Goal: Transaction & Acquisition: Purchase product/service

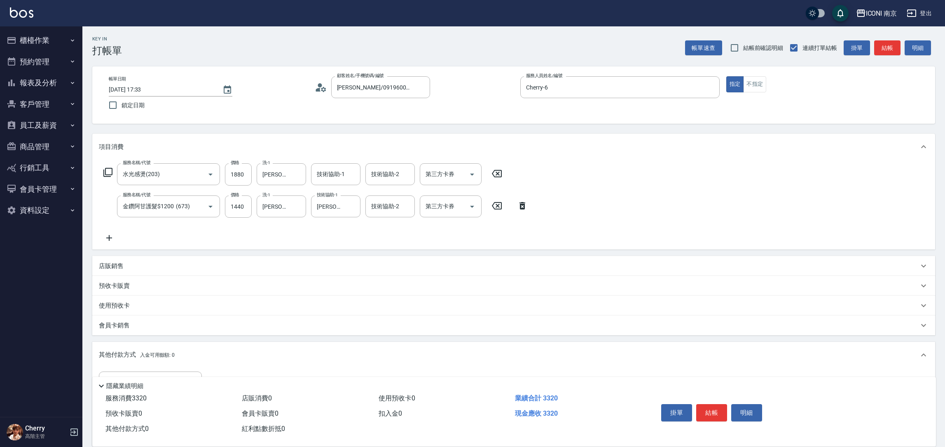
scroll to position [140, 0]
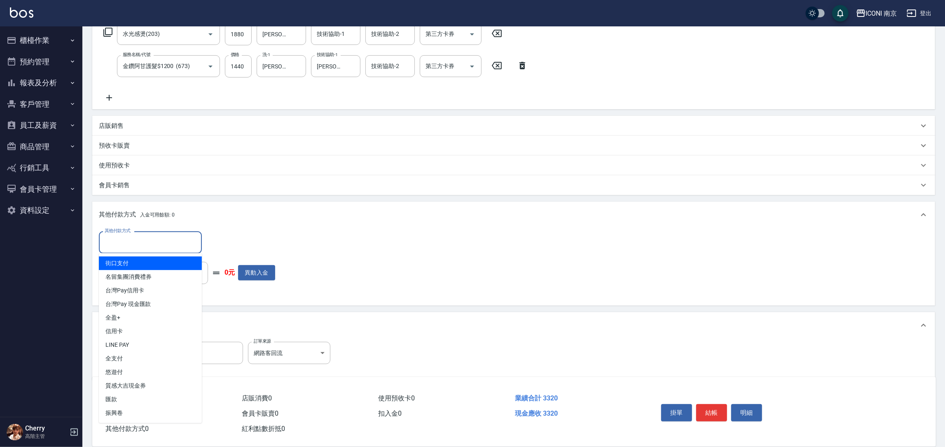
click at [169, 246] on input "其他付款方式" at bounding box center [151, 242] width 96 height 14
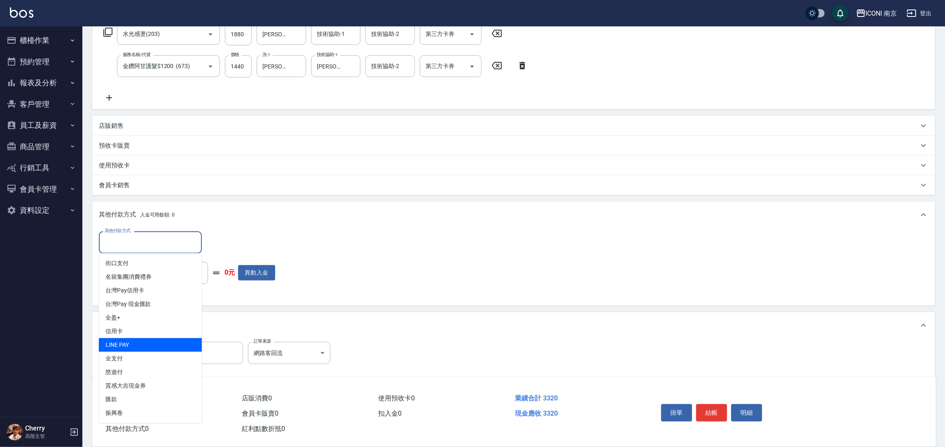
click at [140, 349] on span "LINE PAY" at bounding box center [150, 345] width 103 height 14
type input "LINE PAY"
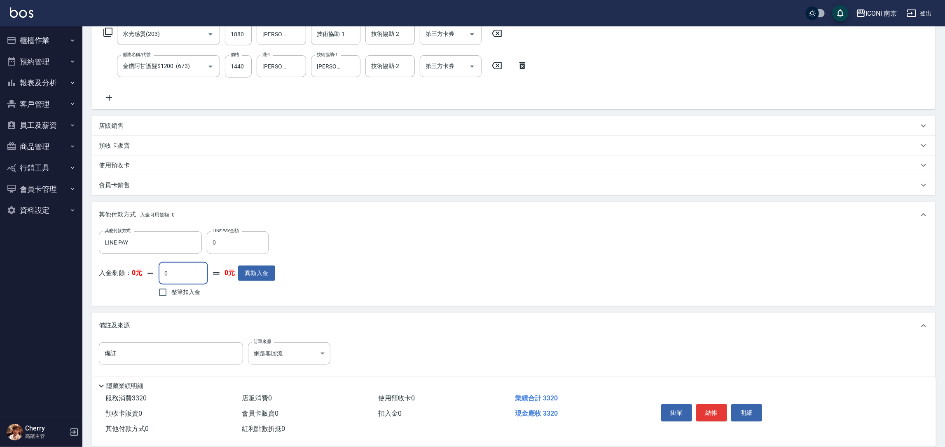
click at [184, 275] on input "0" at bounding box center [183, 273] width 49 height 22
type input "0"
click at [227, 250] on input "0" at bounding box center [238, 242] width 62 height 22
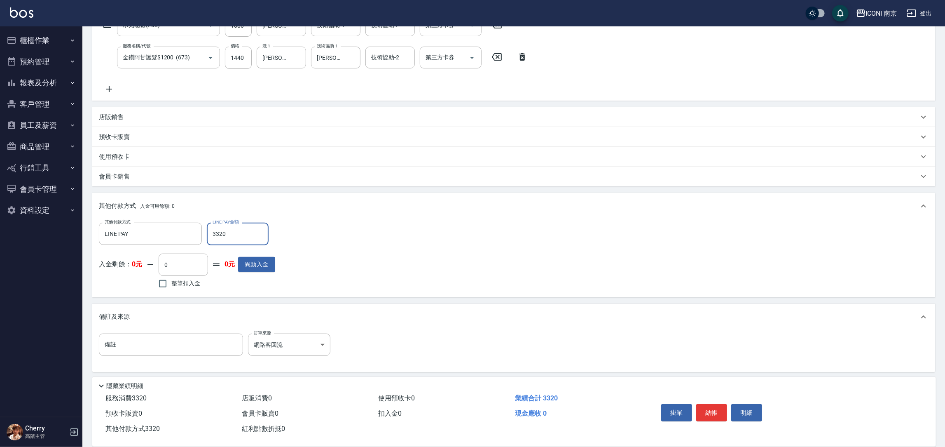
scroll to position [151, 0]
type input "3320"
click at [202, 336] on input "備註" at bounding box center [171, 342] width 144 height 22
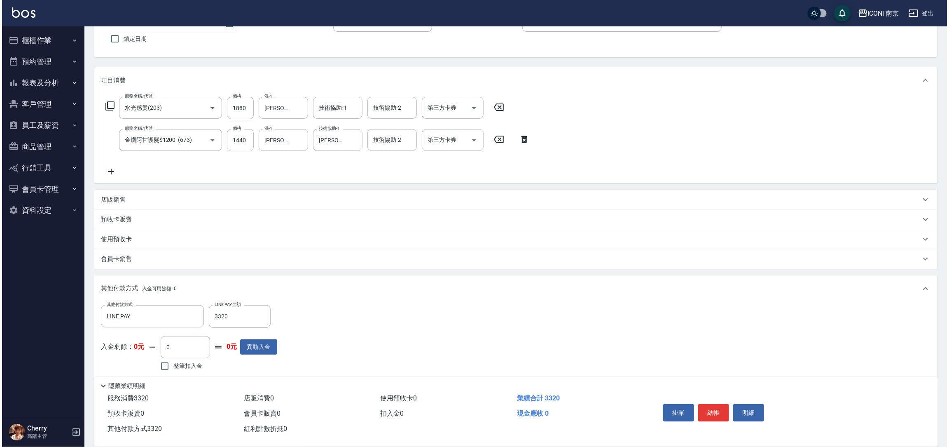
scroll to position [0, 0]
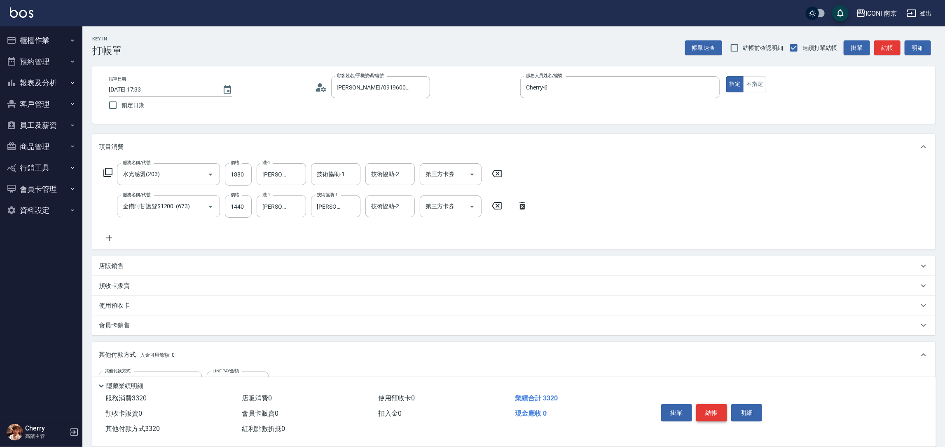
type input "護髮8折"
click at [710, 414] on button "結帳" at bounding box center [711, 412] width 31 height 17
type input "2025/09/22 18:23"
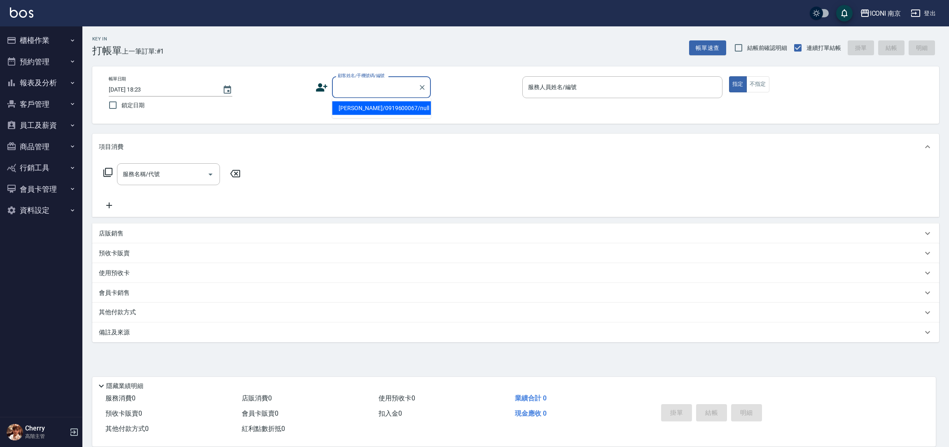
click at [379, 87] on input "顧客姓名/手機號碼/編號" at bounding box center [375, 87] width 79 height 14
click at [390, 84] on input "顧客姓名/手機號碼/編號" at bounding box center [375, 87] width 79 height 14
click at [876, 12] on div "ICONI 南京" at bounding box center [885, 13] width 31 height 10
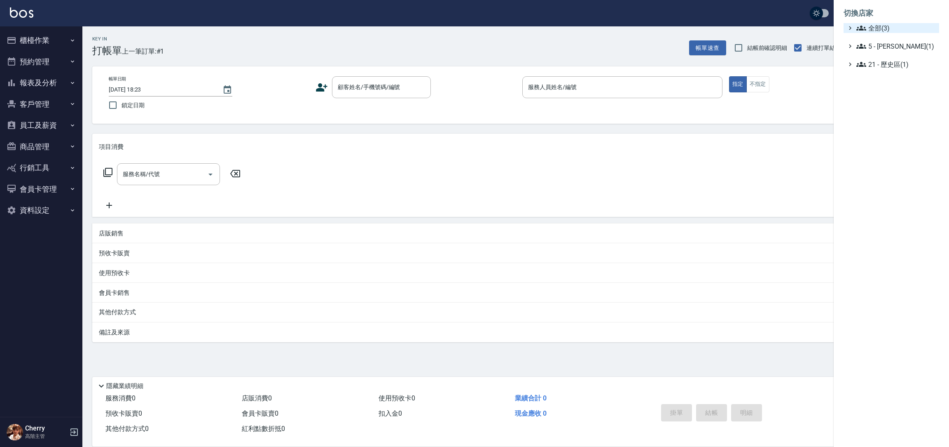
click at [875, 24] on span "全部(3)" at bounding box center [897, 28] width 80 height 10
click at [876, 49] on span "PS23" at bounding box center [895, 52] width 81 height 10
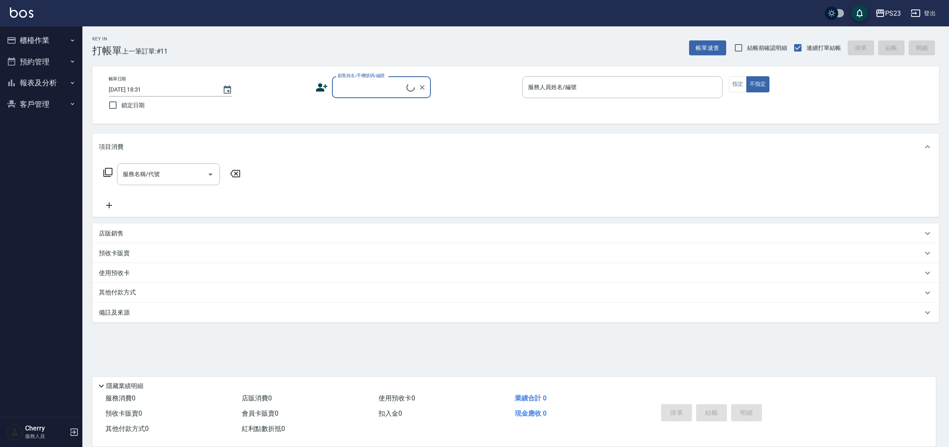
click at [42, 84] on button "報表及分析" at bounding box center [41, 82] width 76 height 21
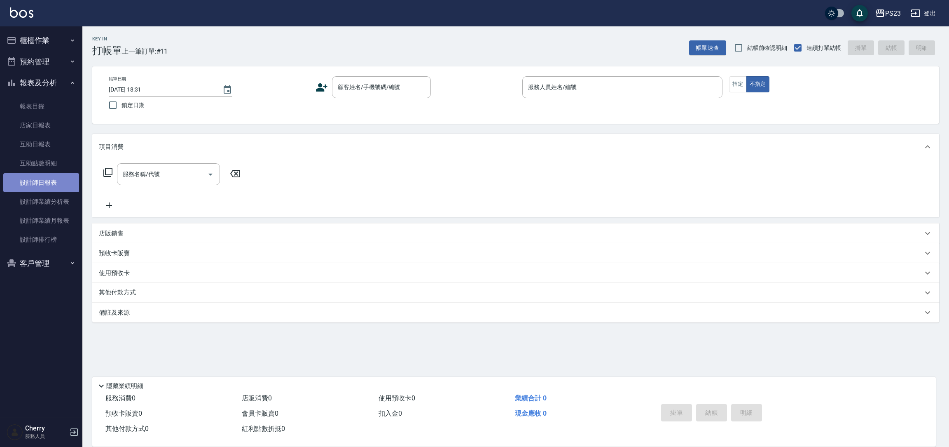
click at [50, 180] on link "設計師日報表" at bounding box center [41, 182] width 76 height 19
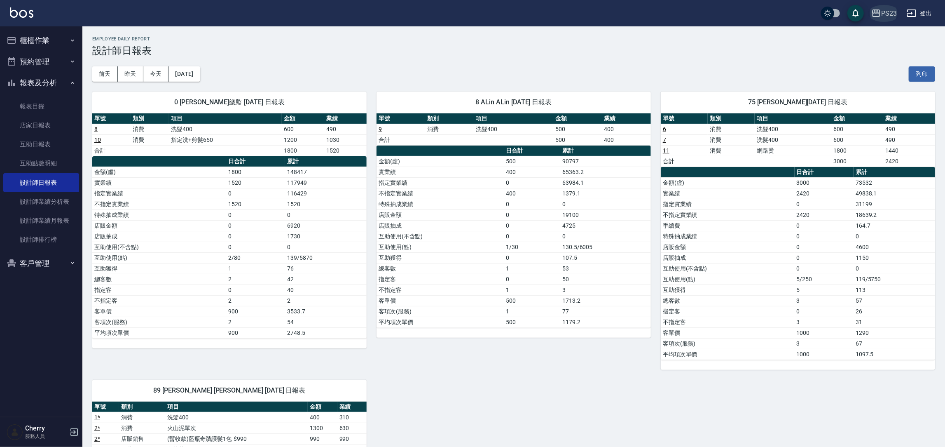
click at [889, 11] on div "PS23" at bounding box center [889, 13] width 16 height 10
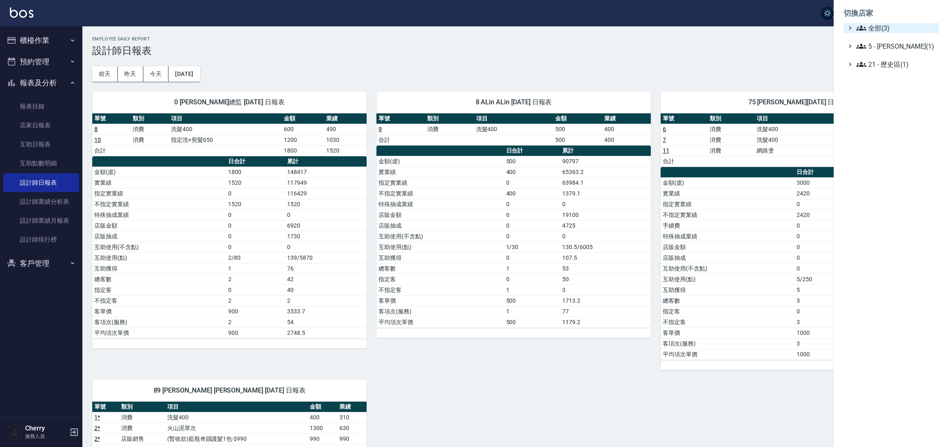
click at [883, 24] on span "全部(3)" at bounding box center [897, 28] width 80 height 10
click at [883, 37] on span "ICONI 南京" at bounding box center [895, 38] width 81 height 10
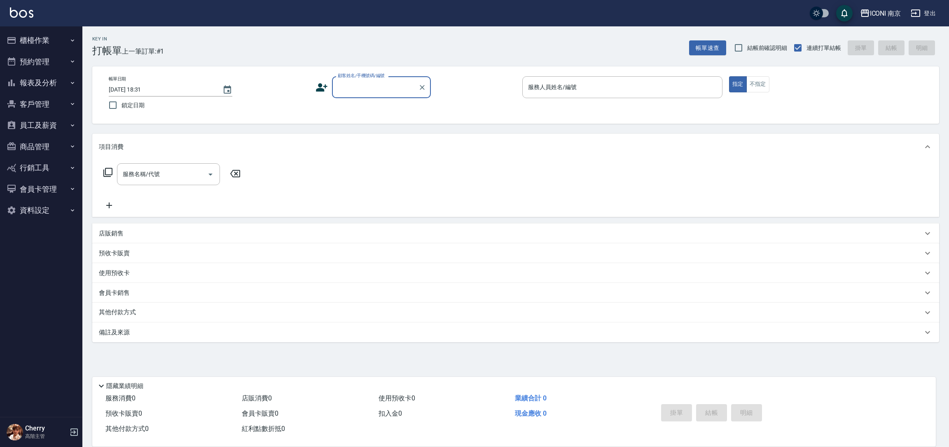
click at [38, 76] on button "報表及分析" at bounding box center [41, 82] width 76 height 21
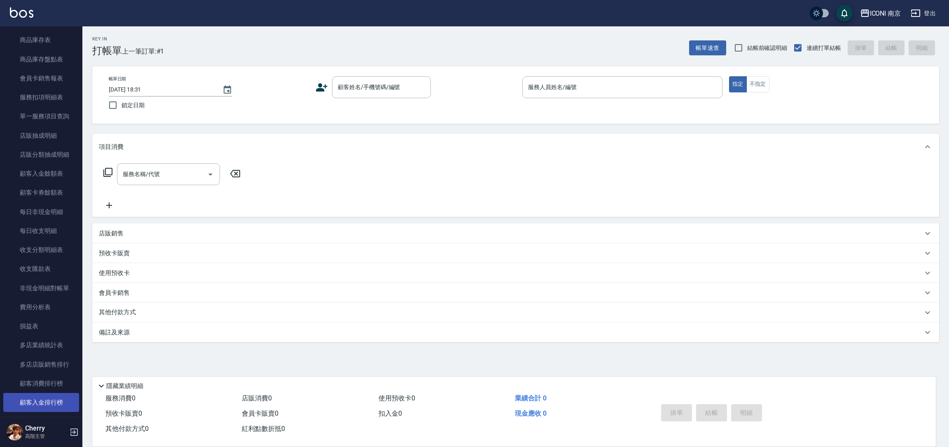
scroll to position [639, 0]
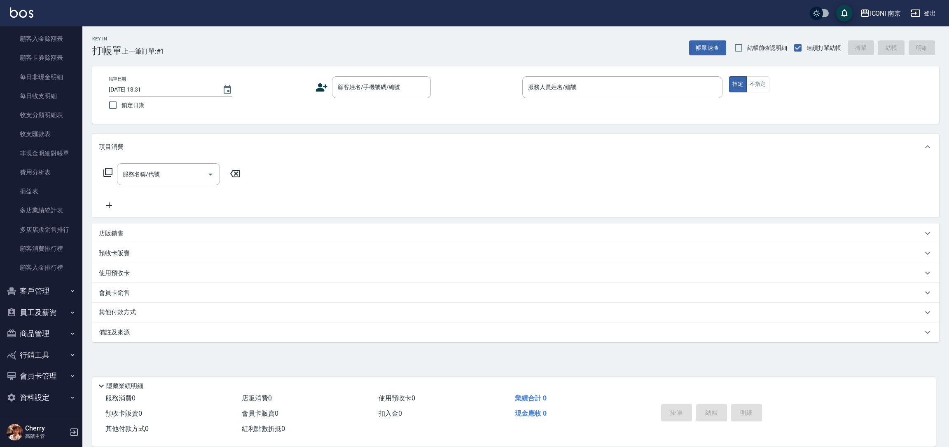
click at [50, 290] on button "客戶管理" at bounding box center [41, 290] width 76 height 21
click at [45, 314] on link "客戶列表" at bounding box center [41, 314] width 76 height 19
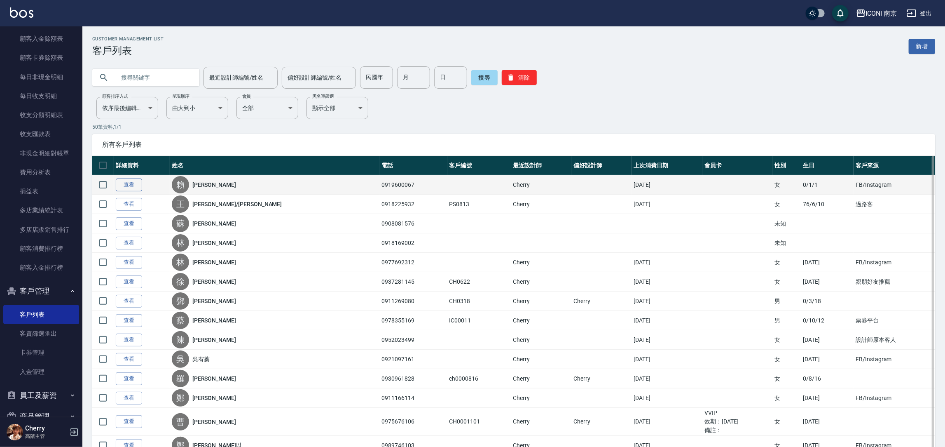
click at [124, 185] on link "查看" at bounding box center [129, 184] width 26 height 13
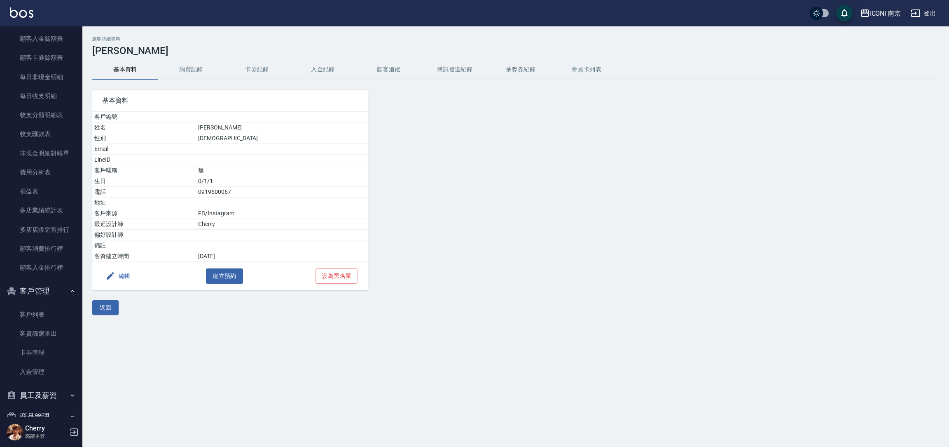
click at [126, 274] on button "編輯" at bounding box center [118, 275] width 32 height 15
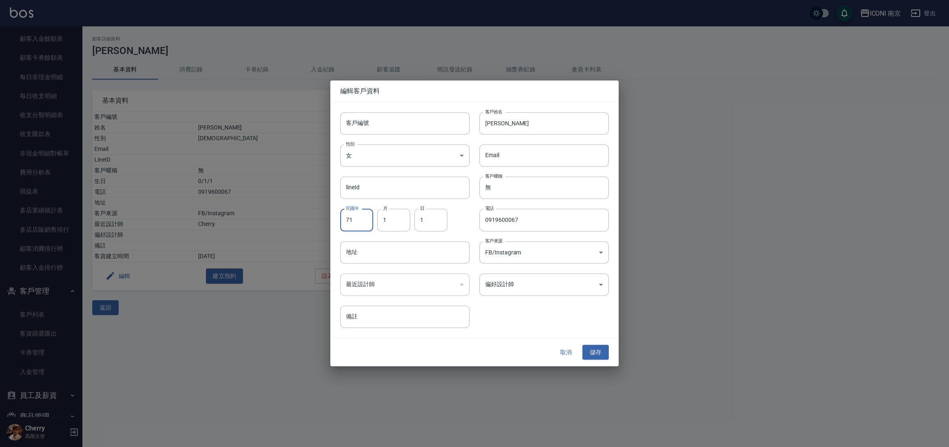
type input "71"
type input "10"
type input "28"
click at [600, 358] on button "儲存" at bounding box center [596, 351] width 26 height 15
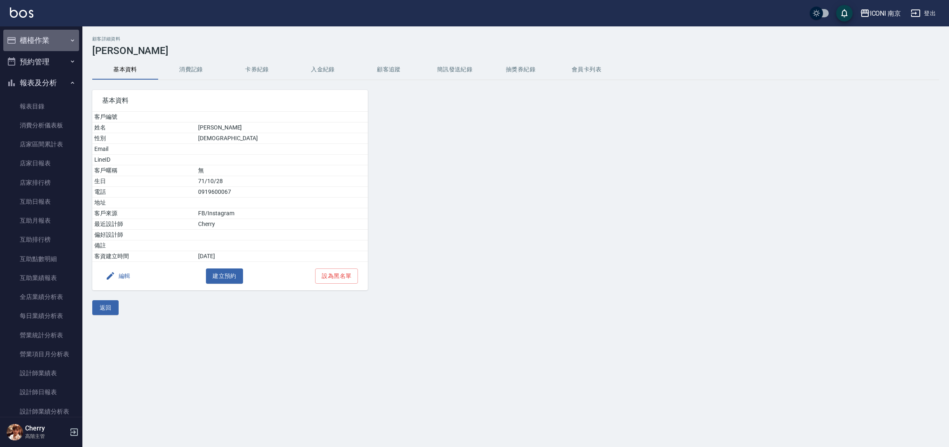
click at [61, 40] on button "櫃檯作業" at bounding box center [41, 40] width 76 height 21
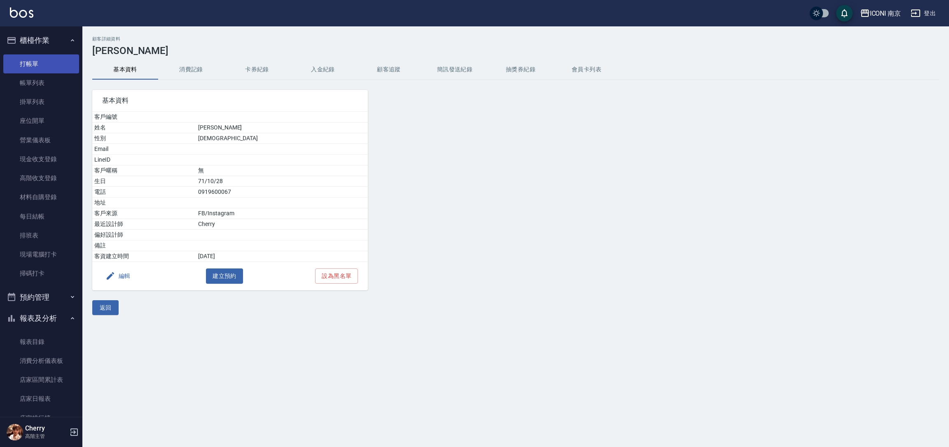
click at [46, 68] on link "打帳單" at bounding box center [41, 63] width 76 height 19
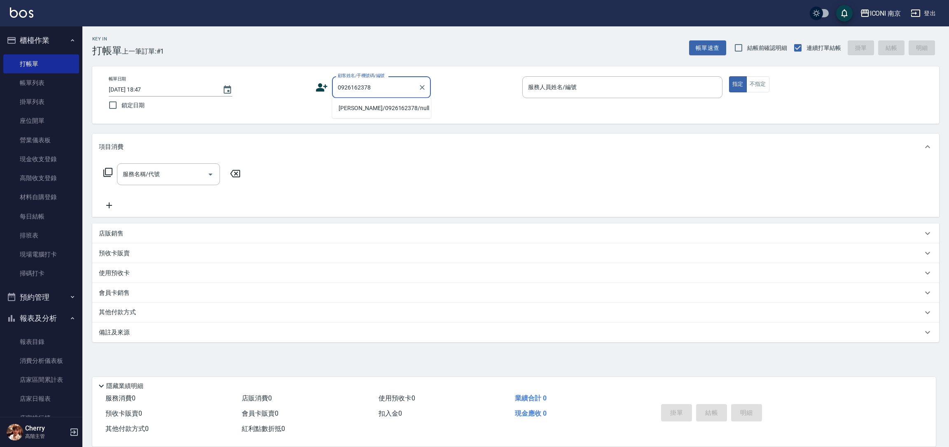
click at [372, 113] on li "蔡亦熙/0926162378/null" at bounding box center [381, 108] width 99 height 14
type input "蔡亦熙/0926162378/null"
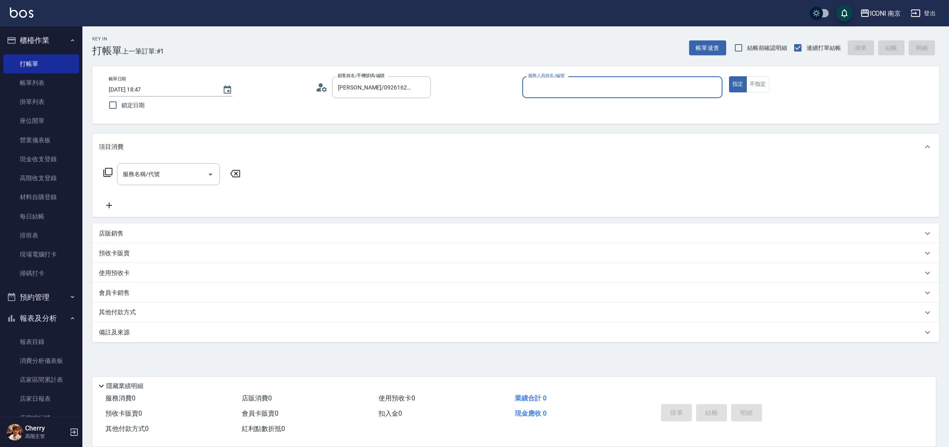
click at [320, 89] on icon at bounding box center [319, 90] width 5 height 4
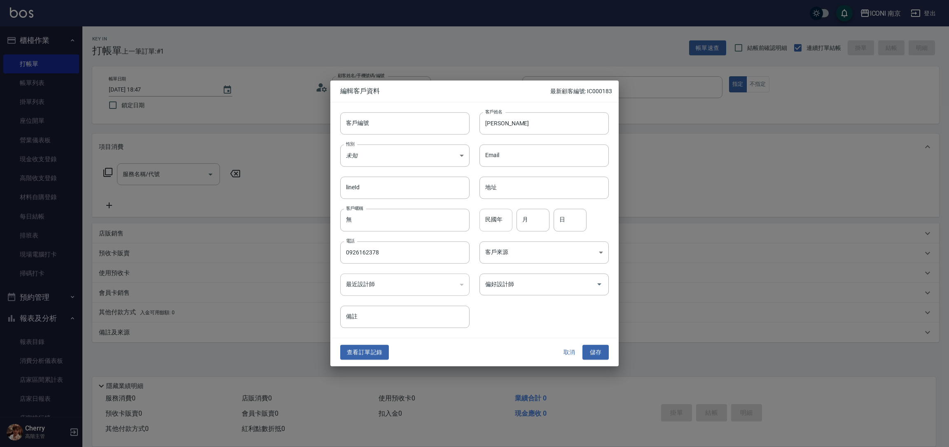
click at [502, 221] on input "民國年" at bounding box center [496, 220] width 33 height 22
type input "85"
type input "12"
click at [432, 151] on body "ICONI 南京 登出 櫃檯作業 打帳單 帳單列表 掛單列表 座位開單 營業儀表板 現金收支登錄 高階收支登錄 材料自購登錄 每日結帳 排班表 現場電腦打卡 …" at bounding box center [474, 223] width 949 height 447
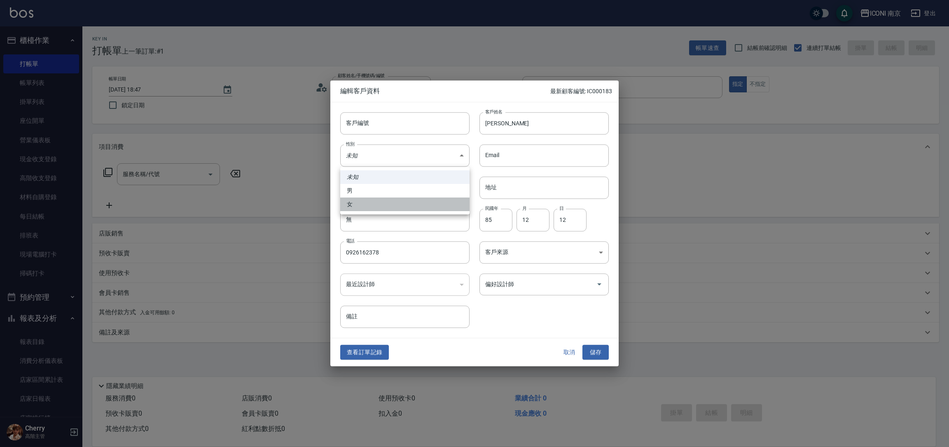
click at [377, 202] on li "女" at bounding box center [404, 204] width 129 height 14
type input "FEMALE"
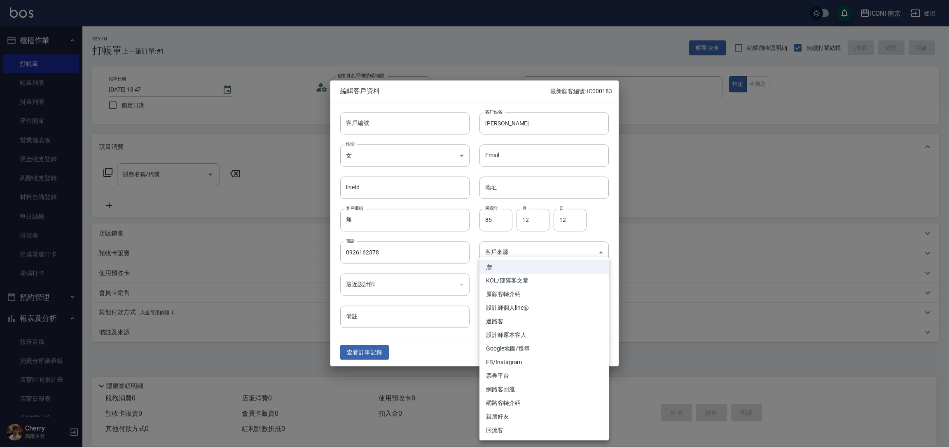
click at [493, 261] on body "ICONI 南京 登出 櫃檯作業 打帳單 帳單列表 掛單列表 座位開單 營業儀表板 現金收支登錄 高階收支登錄 材料自購登錄 每日結帳 排班表 現場電腦打卡 …" at bounding box center [474, 223] width 949 height 447
click at [522, 358] on li "FB/Instagram" at bounding box center [544, 362] width 129 height 14
type input "FB/Instagram"
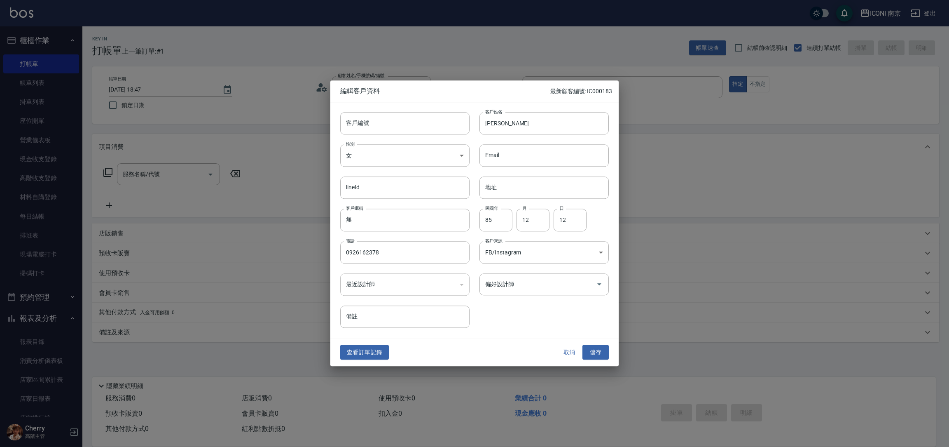
drag, startPoint x: 574, startPoint y: 352, endPoint x: 582, endPoint y: 354, distance: 8.2
click at [575, 352] on button "取消" at bounding box center [569, 351] width 26 height 15
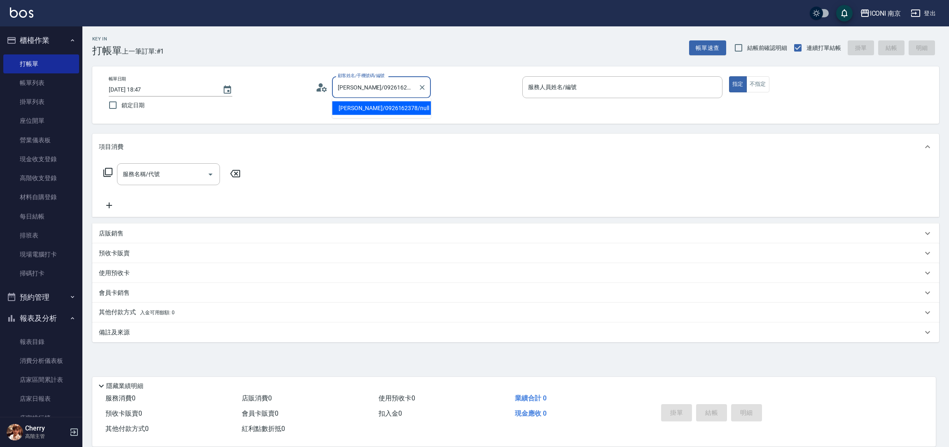
click at [402, 94] on input "蔡亦熙/0926162378/null" at bounding box center [375, 87] width 79 height 14
click at [325, 91] on icon at bounding box center [324, 89] width 5 height 5
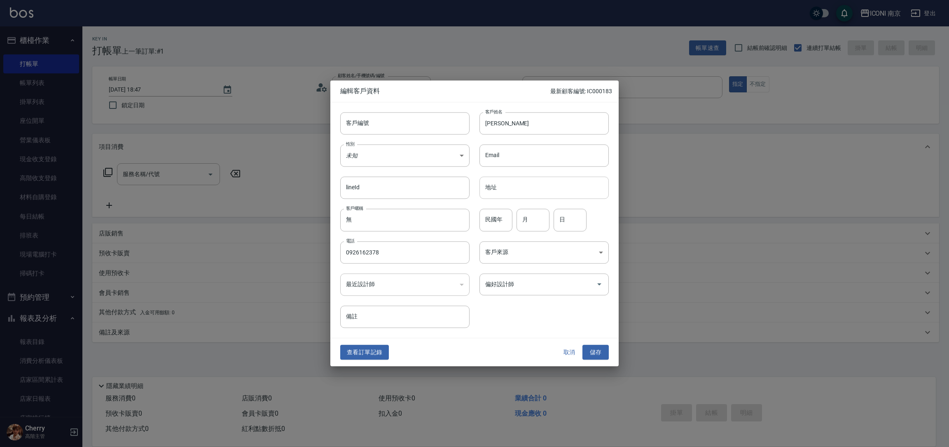
drag, startPoint x: 492, startPoint y: 224, endPoint x: 481, endPoint y: 197, distance: 29.2
click at [491, 222] on input "民國年" at bounding box center [496, 220] width 33 height 22
type input "85"
type input "12"
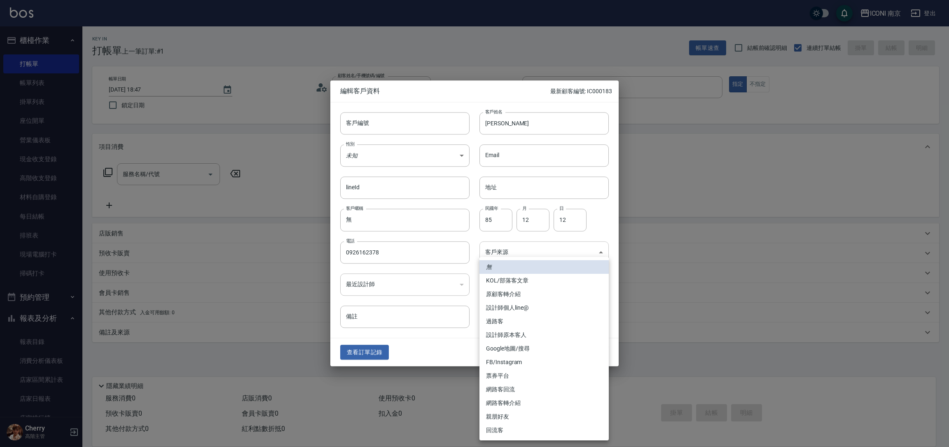
click at [516, 262] on body "ICONI 南京 登出 櫃檯作業 打帳單 帳單列表 掛單列表 座位開單 營業儀表板 現金收支登錄 高階收支登錄 材料自購登錄 每日結帳 排班表 現場電腦打卡 …" at bounding box center [474, 223] width 949 height 447
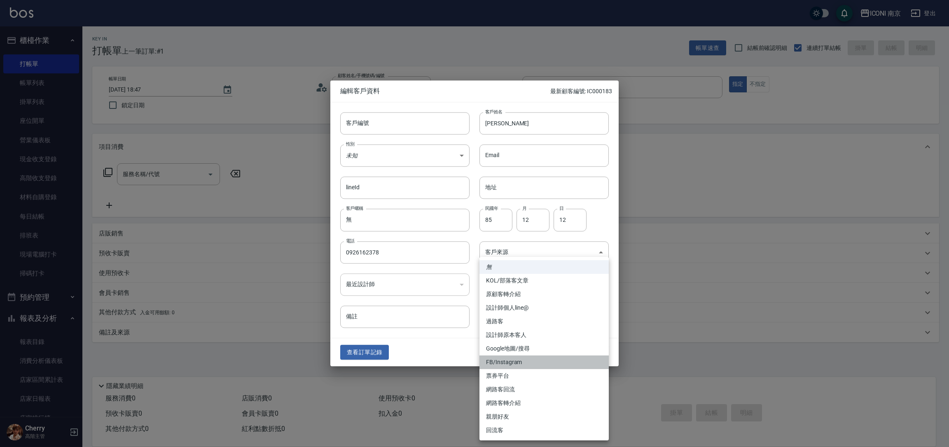
click at [513, 358] on li "FB/Instagram" at bounding box center [544, 362] width 129 height 14
type input "FB/Instagram"
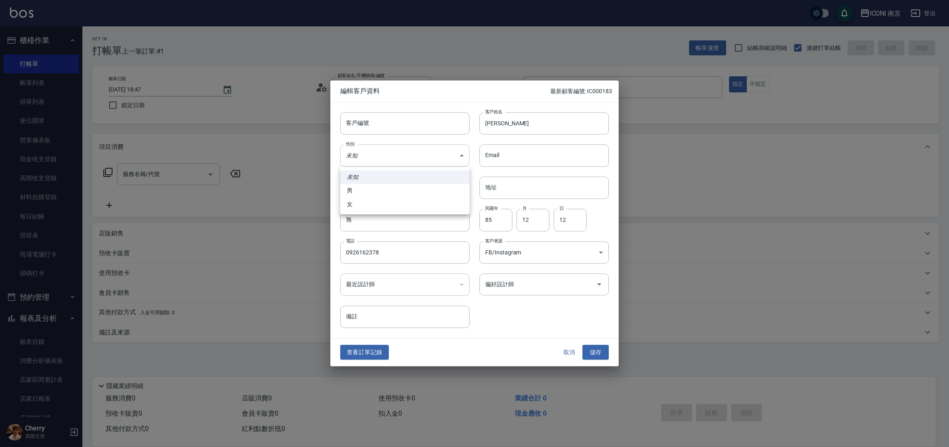
click at [422, 158] on body "ICONI 南京 登出 櫃檯作業 打帳單 帳單列表 掛單列表 座位開單 營業儀表板 現金收支登錄 高階收支登錄 材料自購登錄 每日結帳 排班表 現場電腦打卡 …" at bounding box center [474, 223] width 949 height 447
click at [395, 202] on li "女" at bounding box center [404, 204] width 129 height 14
type input "FEMALE"
click at [599, 351] on button "儲存" at bounding box center [596, 351] width 26 height 15
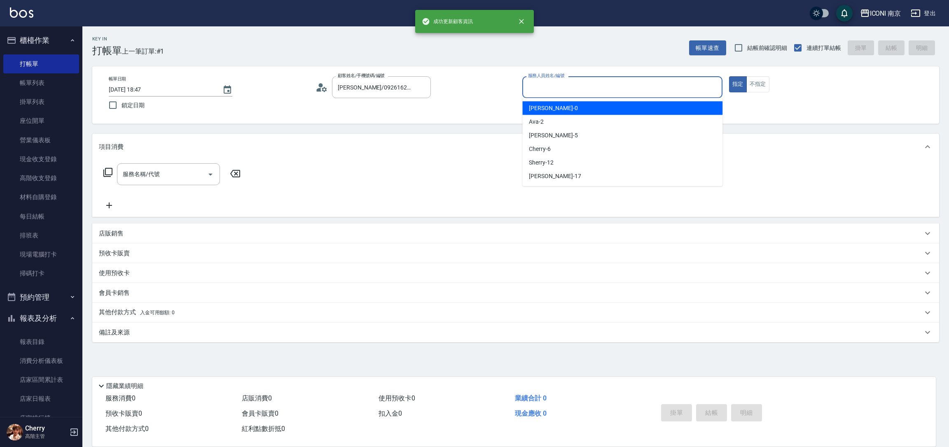
click at [615, 83] on input "服務人員姓名/編號" at bounding box center [622, 87] width 193 height 14
type input "6"
type button "true"
type input "Cherry-6"
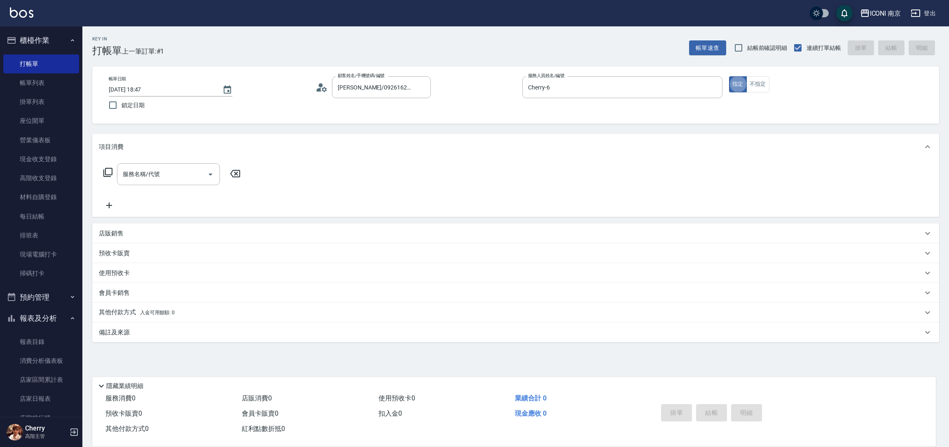
click at [105, 173] on icon at bounding box center [107, 172] width 9 height 9
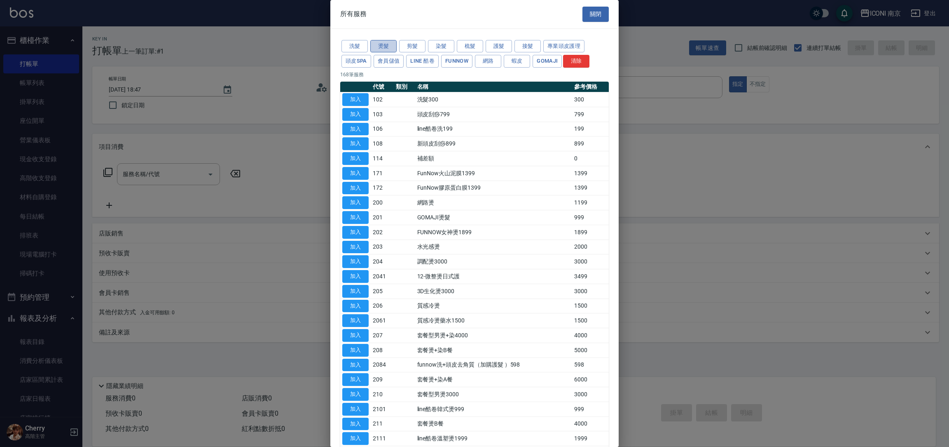
click at [390, 46] on button "燙髮" at bounding box center [383, 46] width 26 height 13
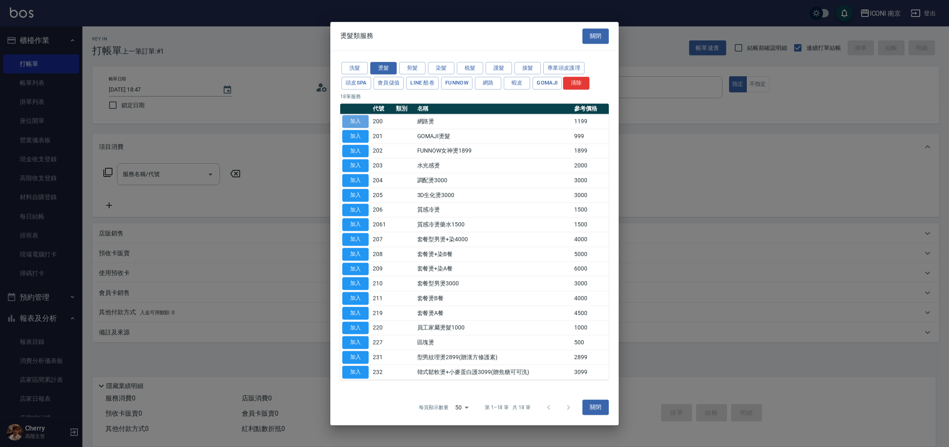
click at [342, 126] on button "加入" at bounding box center [355, 121] width 26 height 13
type input "網路燙(200)"
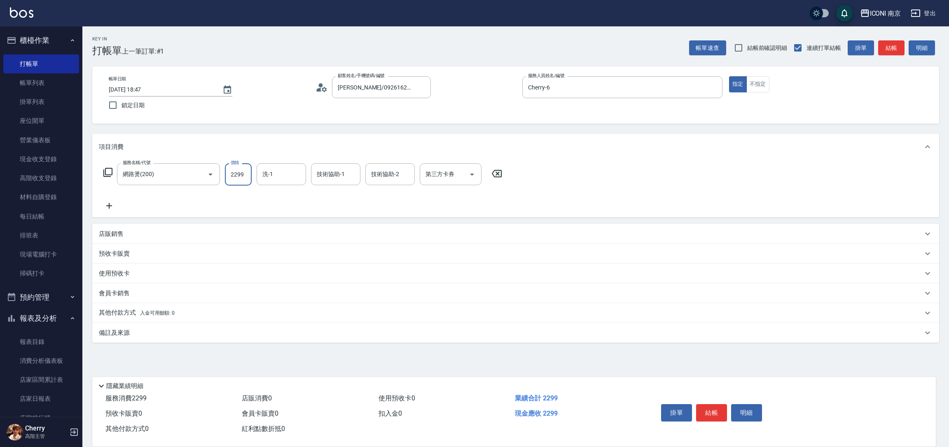
type input "2299"
type input "Nina-17"
click at [302, 175] on button "Clear" at bounding box center [298, 175] width 12 height 12
click at [109, 173] on icon at bounding box center [108, 172] width 10 height 10
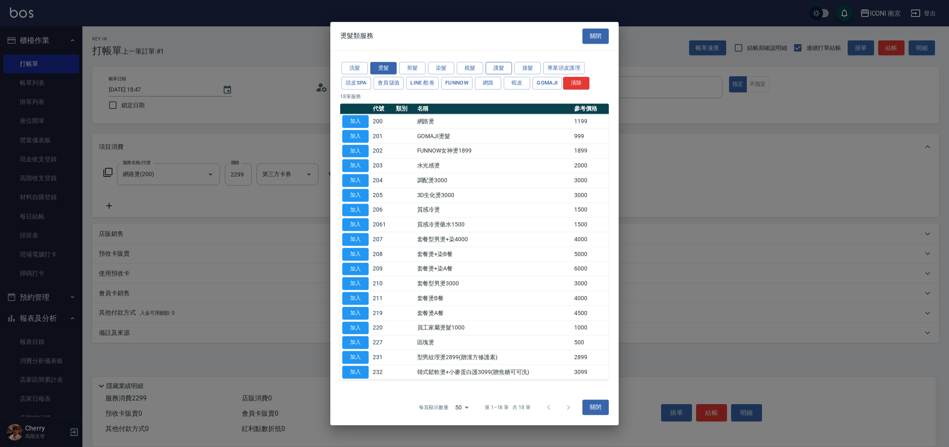
click at [503, 68] on button "護髮" at bounding box center [499, 68] width 26 height 13
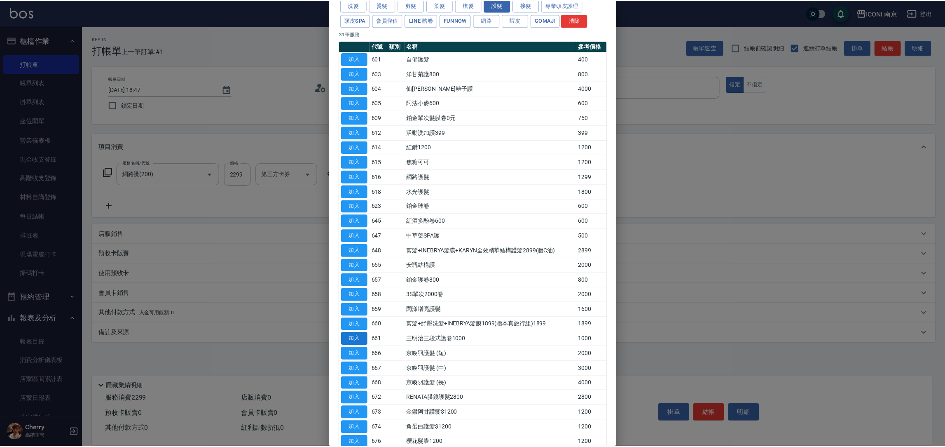
scroll to position [124, 0]
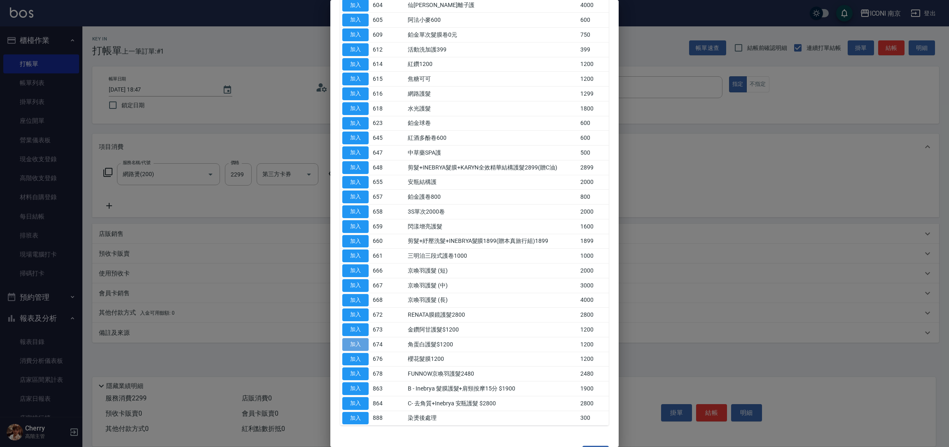
click at [348, 349] on button "加入" at bounding box center [355, 344] width 26 height 13
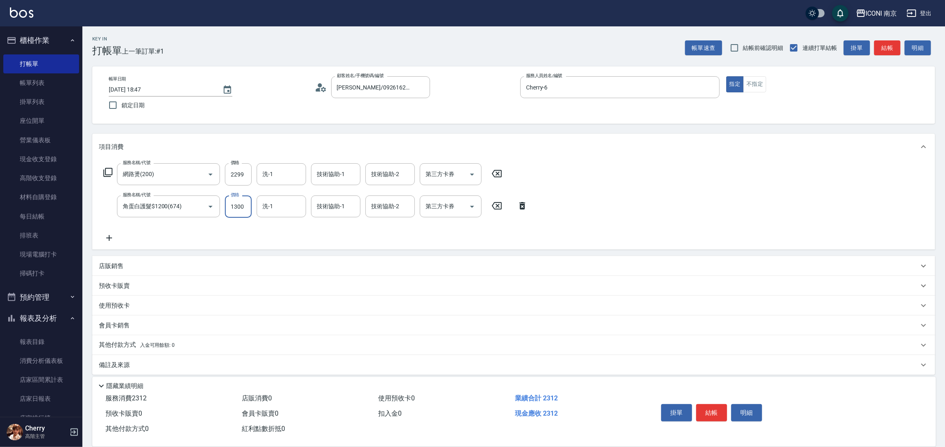
type input "1300"
type input "Nina-17"
click at [282, 181] on div "洗-1" at bounding box center [281, 174] width 49 height 22
type input "Nina-17"
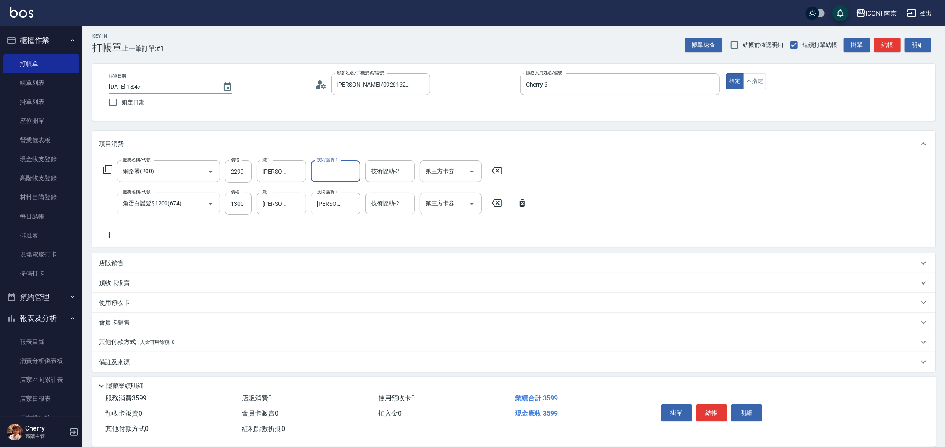
scroll to position [5, 0]
click at [150, 336] on p "其他付款方式 入金可用餘額: 0" at bounding box center [137, 340] width 76 height 9
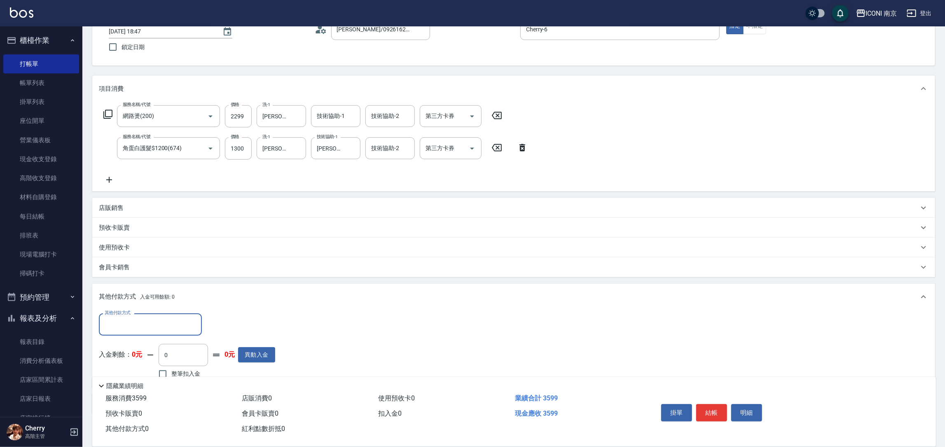
scroll to position [102, 0]
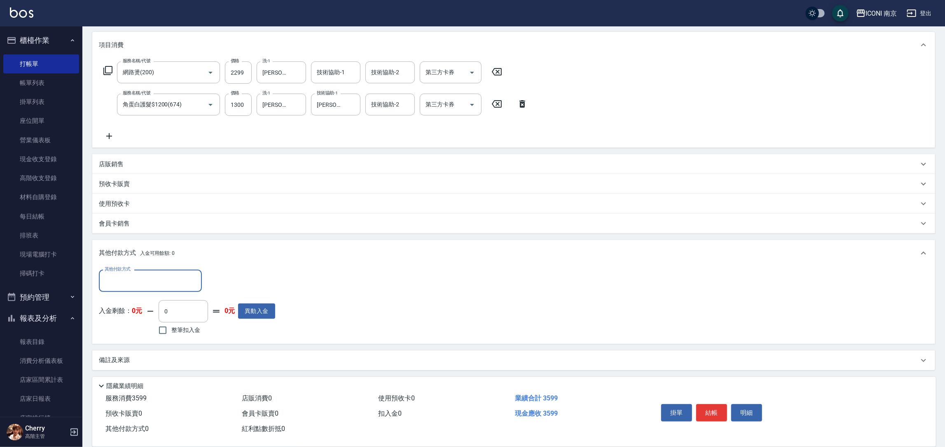
click at [138, 278] on input "其他付款方式" at bounding box center [151, 280] width 96 height 14
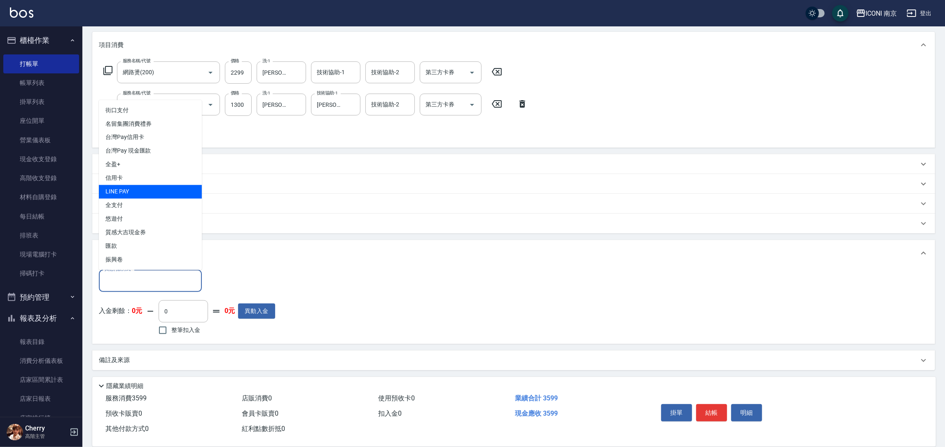
click at [138, 191] on span "LINE PAY" at bounding box center [150, 192] width 103 height 14
type input "LINE PAY"
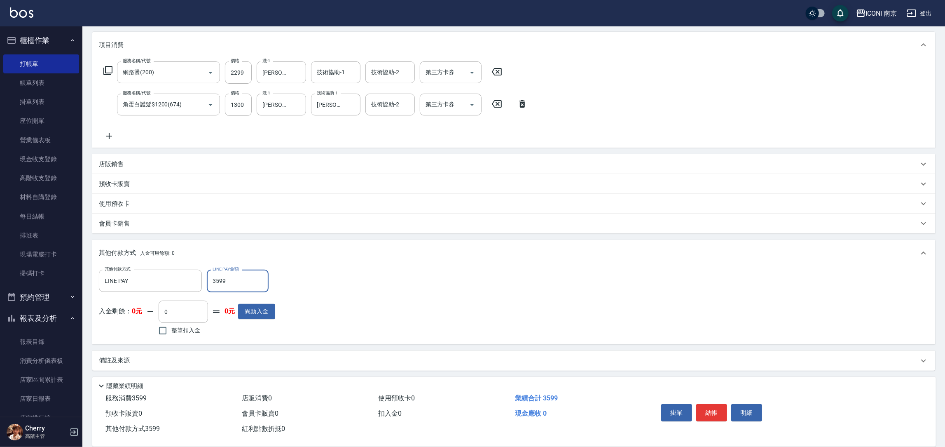
type input "3599"
click at [172, 363] on div "備註及來源" at bounding box center [509, 360] width 820 height 9
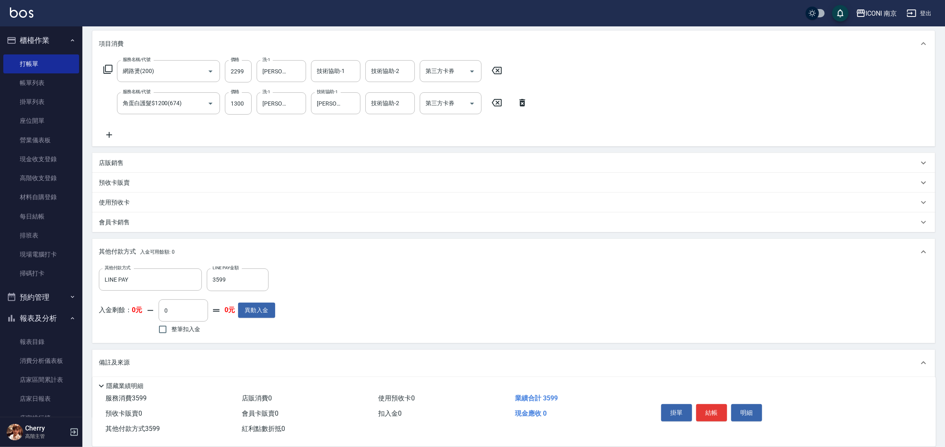
click at [267, 355] on div "備註及來源" at bounding box center [513, 362] width 843 height 26
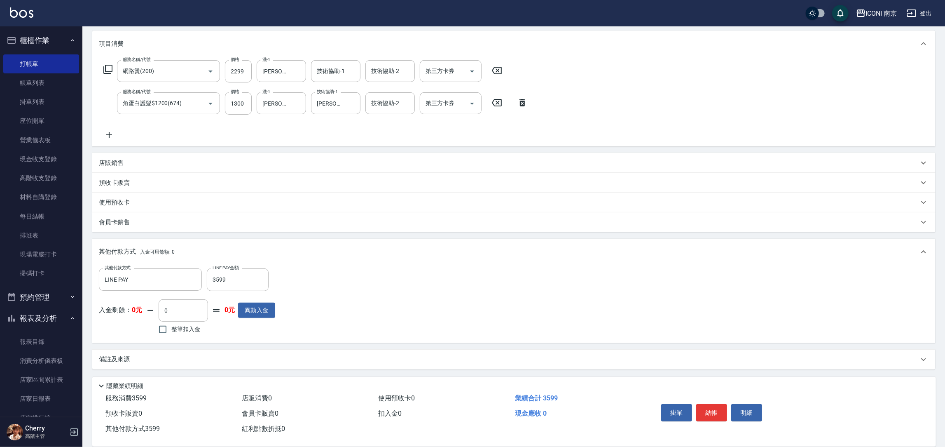
scroll to position [102, 0]
click at [184, 352] on div "備註及來源" at bounding box center [513, 360] width 843 height 20
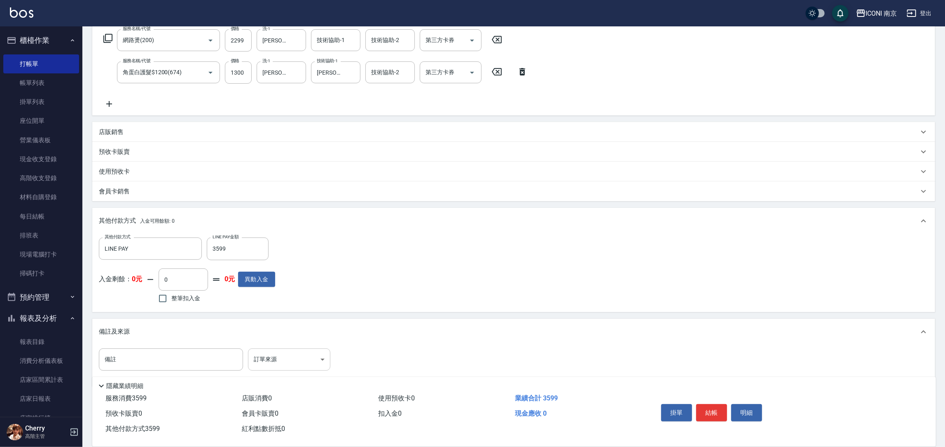
scroll to position [144, 0]
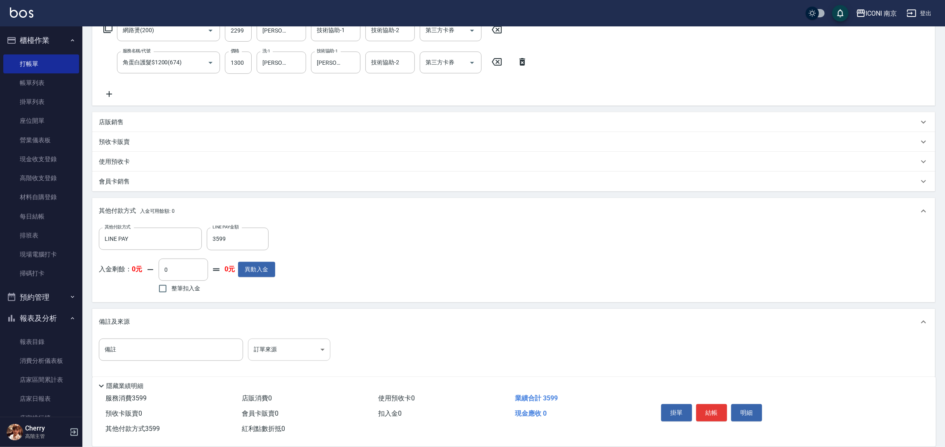
click at [295, 342] on body "ICONI 南京 登出 櫃檯作業 打帳單 帳單列表 掛單列表 座位開單 營業儀表板 現金收支登錄 高階收支登錄 材料自購登錄 每日結帳 排班表 現場電腦打卡 …" at bounding box center [472, 155] width 945 height 598
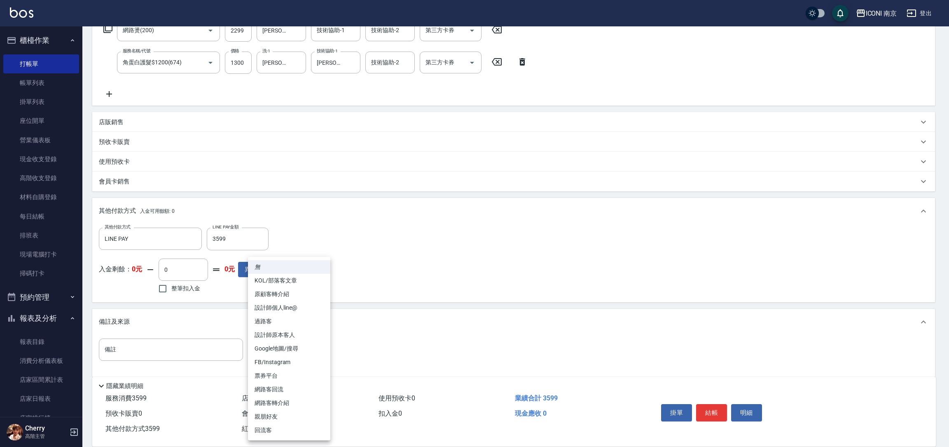
click at [304, 361] on li "FB/Instagram" at bounding box center [289, 362] width 82 height 14
type input "FB/Instagram"
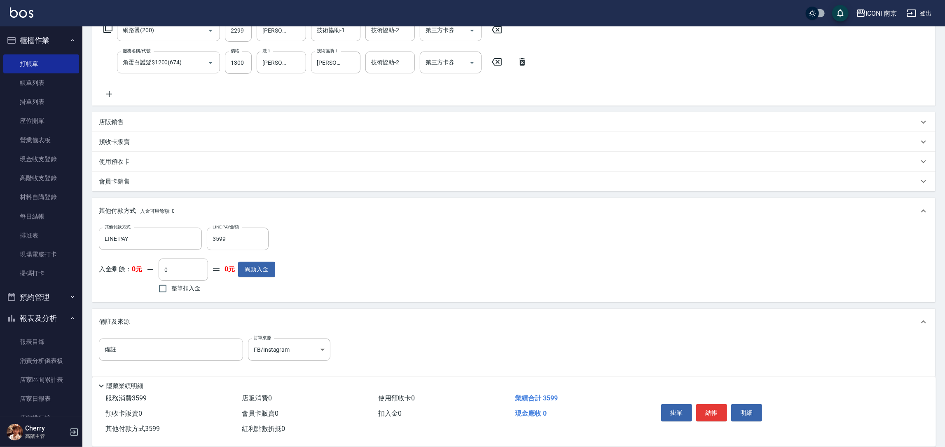
click at [197, 339] on div "無 KOL/部落客文章 原顧客轉介紹 設計師個人line@ 過路客 設計師原本客人 Google地圖/搜尋 FB/Instagram 票券平台 網路客回流 網…" at bounding box center [472, 223] width 945 height 447
drag, startPoint x: 178, startPoint y: 349, endPoint x: 173, endPoint y: 348, distance: 5.0
click at [177, 349] on input "備註" at bounding box center [171, 349] width 144 height 22
type input "＿"
type input "升級藥水+護髮"
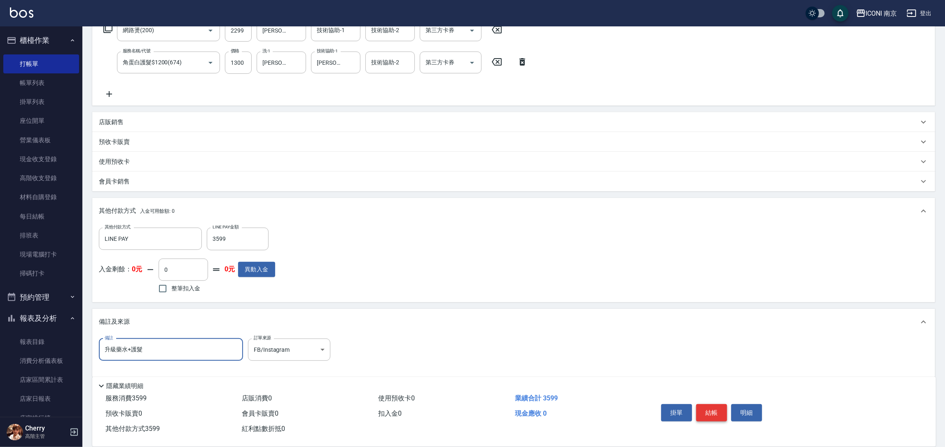
click at [724, 410] on button "結帳" at bounding box center [711, 412] width 31 height 17
type input "2025/09/22 18:48"
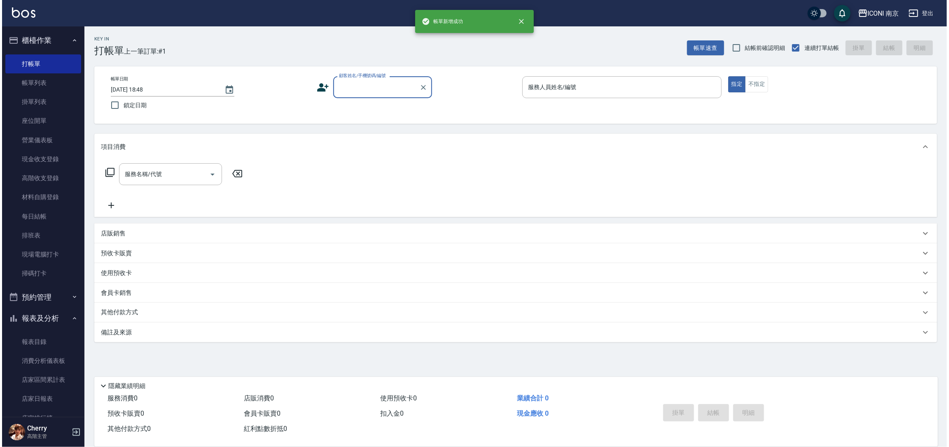
scroll to position [0, 0]
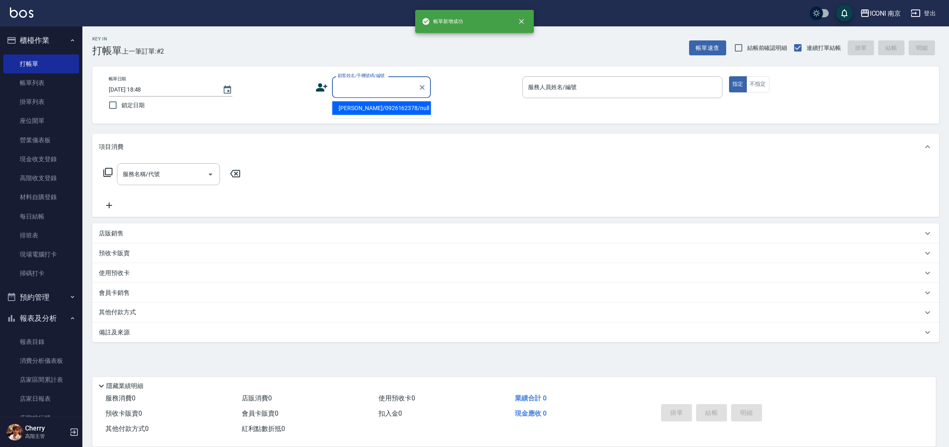
click at [349, 84] on input "顧客姓名/手機號碼/編號" at bounding box center [375, 87] width 79 height 14
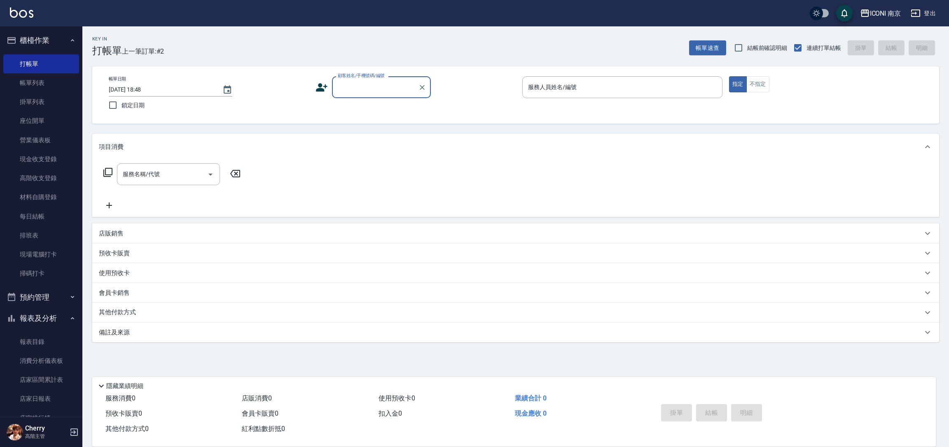
click at [349, 84] on input "顧客姓名/手機號碼/編號" at bounding box center [375, 87] width 79 height 14
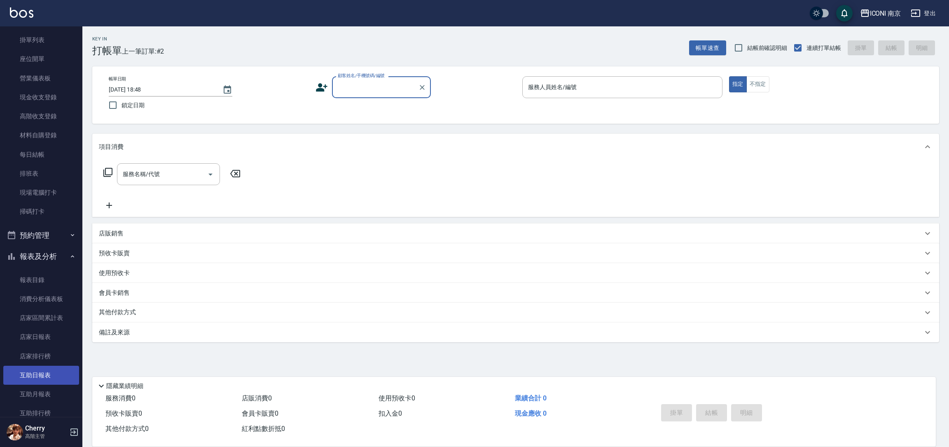
scroll to position [247, 0]
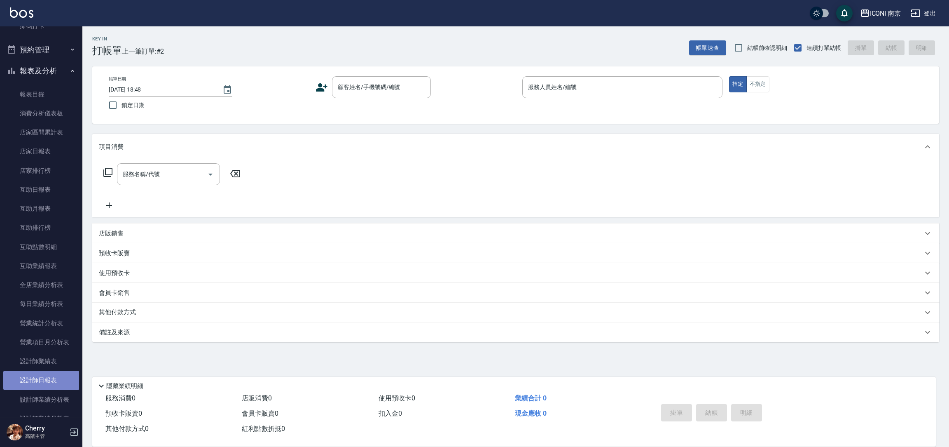
click at [44, 380] on link "設計師日報表" at bounding box center [41, 379] width 76 height 19
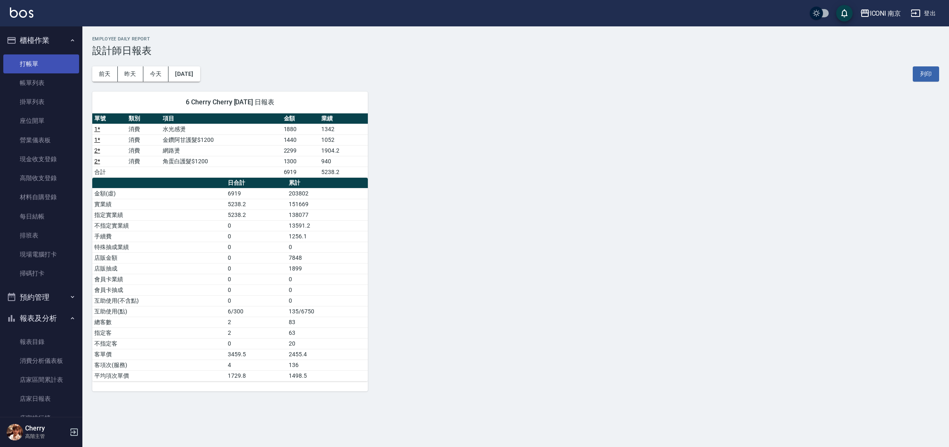
click at [48, 57] on link "打帳單" at bounding box center [41, 63] width 76 height 19
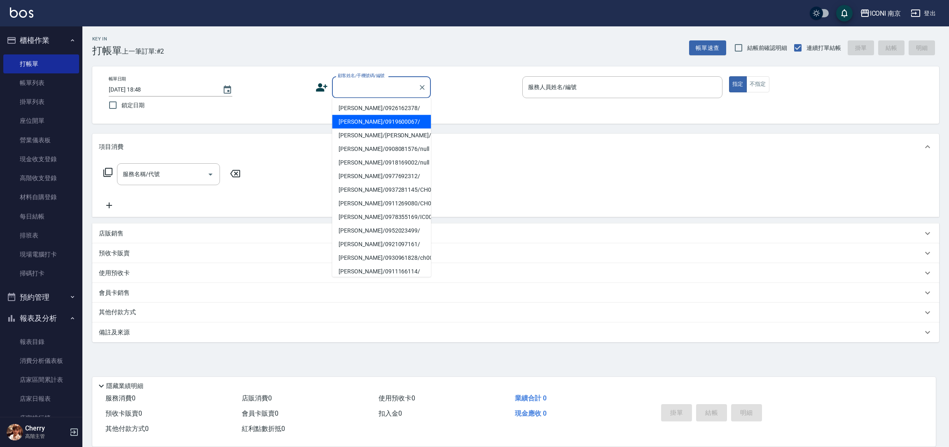
click at [362, 87] on input "顧客姓名/手機號碼/編號" at bounding box center [375, 87] width 79 height 14
click at [382, 136] on li "王瑋琪/Cynthia/0918225932/PS0813" at bounding box center [381, 136] width 99 height 14
type input "王瑋琪/Cynthia/0918225932/PS0813"
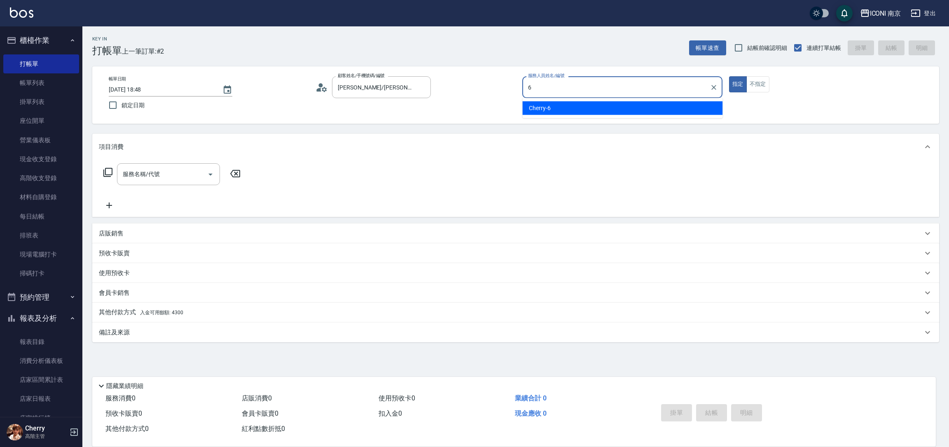
type input "6"
type button "true"
type input "Cherry-6"
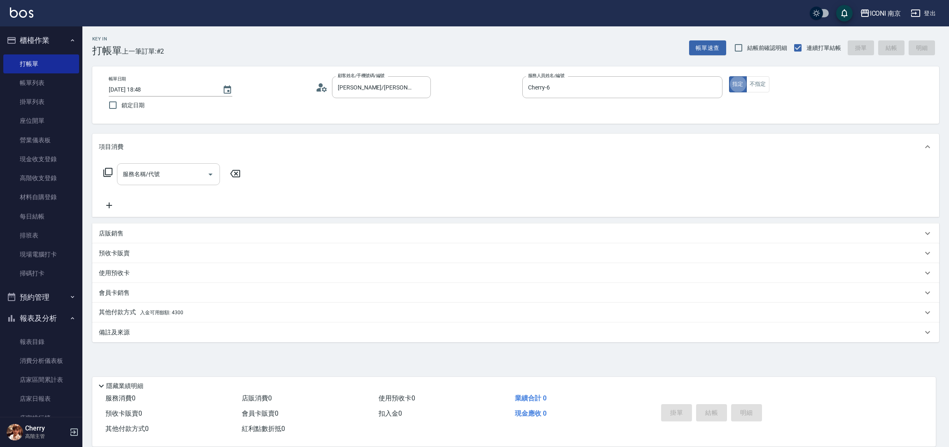
click at [136, 174] on div "服務名稱/代號 服務名稱/代號" at bounding box center [168, 174] width 103 height 22
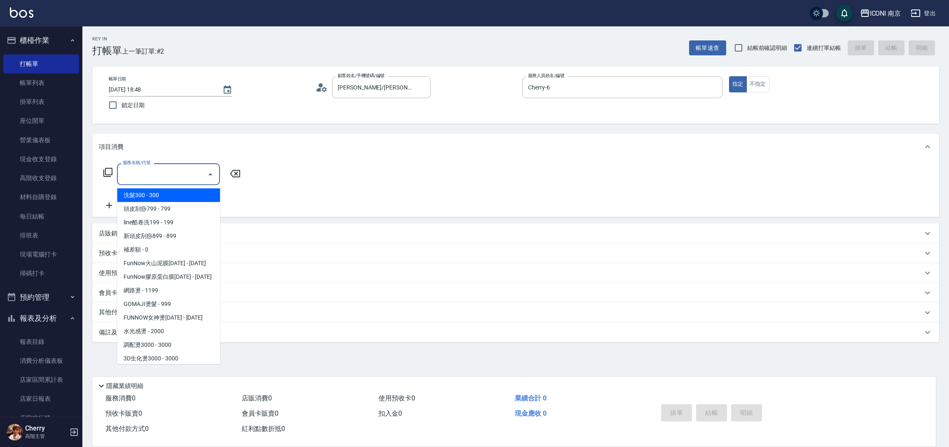
click at [148, 192] on span "洗髮300 - 300" at bounding box center [168, 195] width 103 height 14
type input "洗髮300(102)"
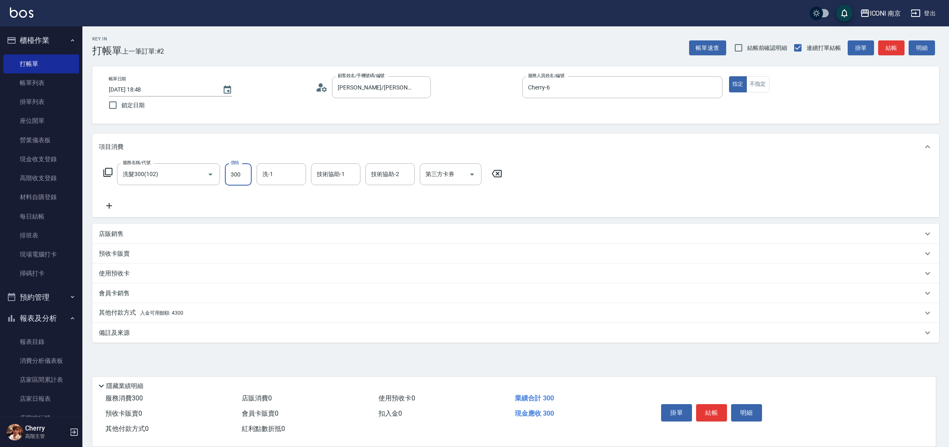
click at [229, 165] on input "300" at bounding box center [238, 174] width 27 height 22
type input "500"
type input "Nina-17"
click at [159, 309] on p "其他付款方式 入金可用餘額: 4300" at bounding box center [141, 312] width 84 height 9
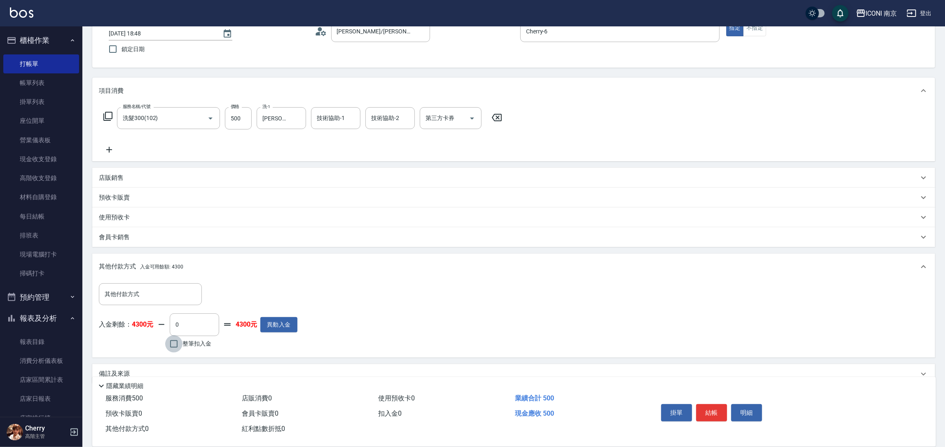
click at [174, 340] on input "整筆扣入金" at bounding box center [173, 343] width 17 height 17
checkbox input "true"
type input "500"
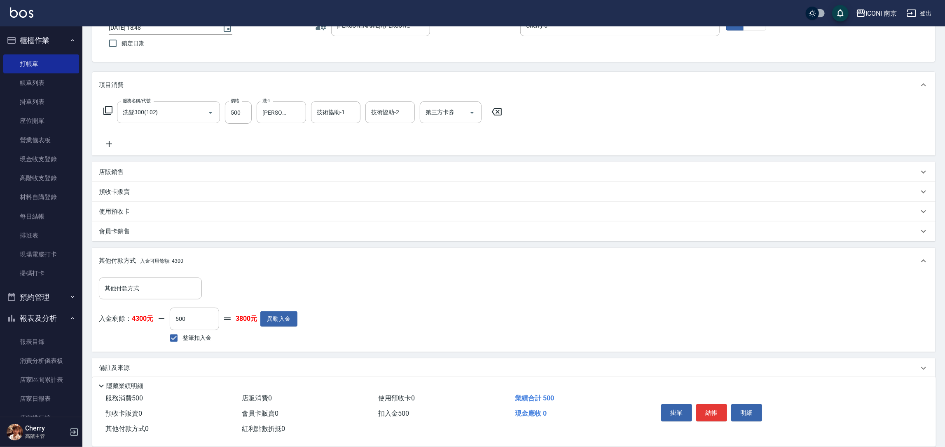
scroll to position [70, 0]
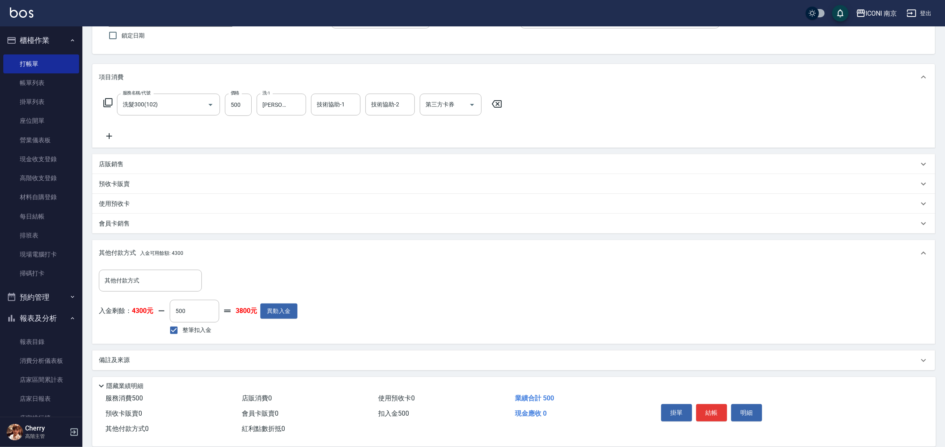
click at [266, 363] on div "備註及來源" at bounding box center [509, 360] width 820 height 9
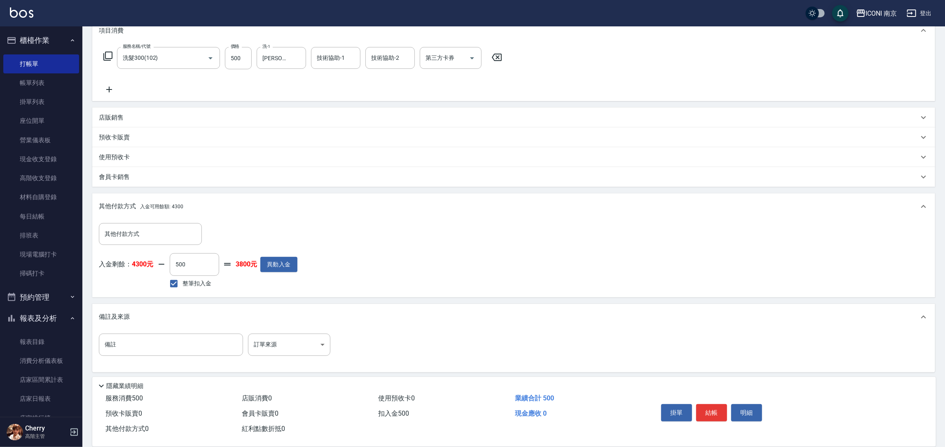
scroll to position [119, 0]
click at [308, 351] on body "ICONI 南京 登出 櫃檯作業 打帳單 帳單列表 掛單列表 座位開單 營業儀表板 現金收支登錄 高階收支登錄 材料自購登錄 每日結帳 排班表 現場電腦打卡 …" at bounding box center [472, 164] width 945 height 566
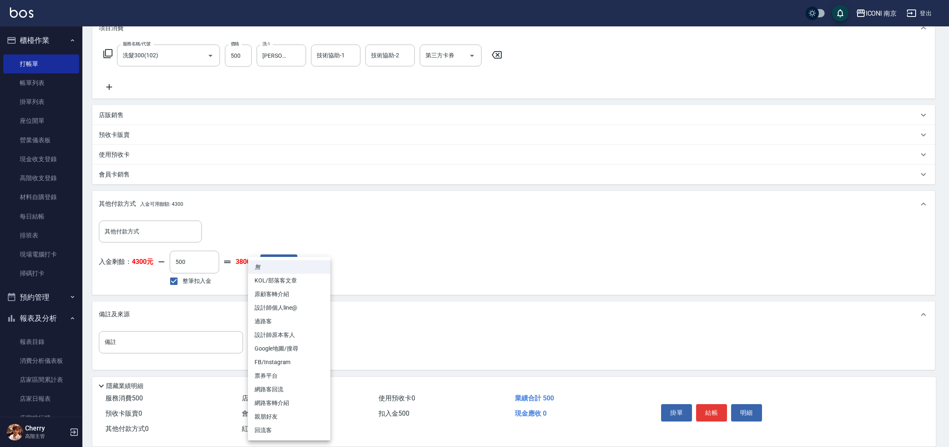
click at [286, 426] on li "回流客" at bounding box center [289, 430] width 82 height 14
type input "回流客"
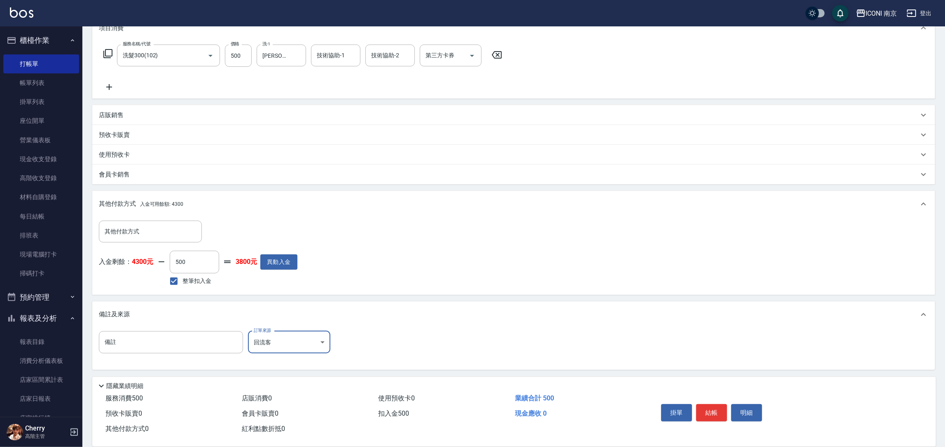
click at [715, 411] on button "結帳" at bounding box center [711, 412] width 31 height 17
type input "2025/09/22 18:49"
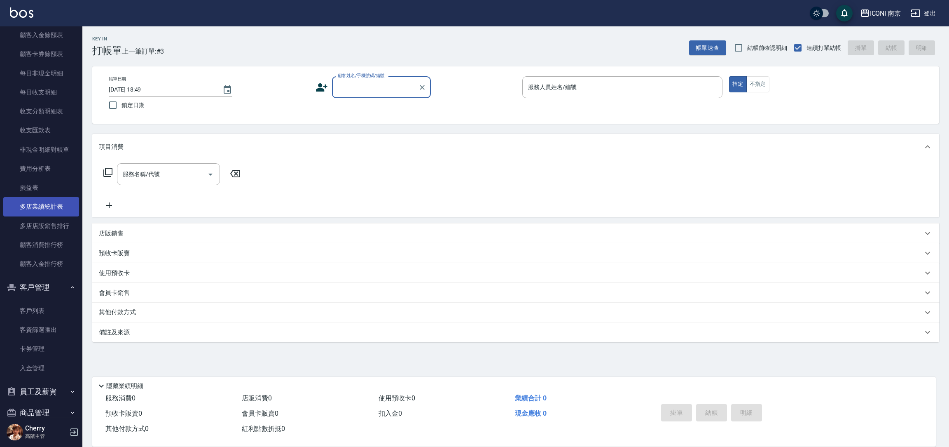
scroll to position [927, 0]
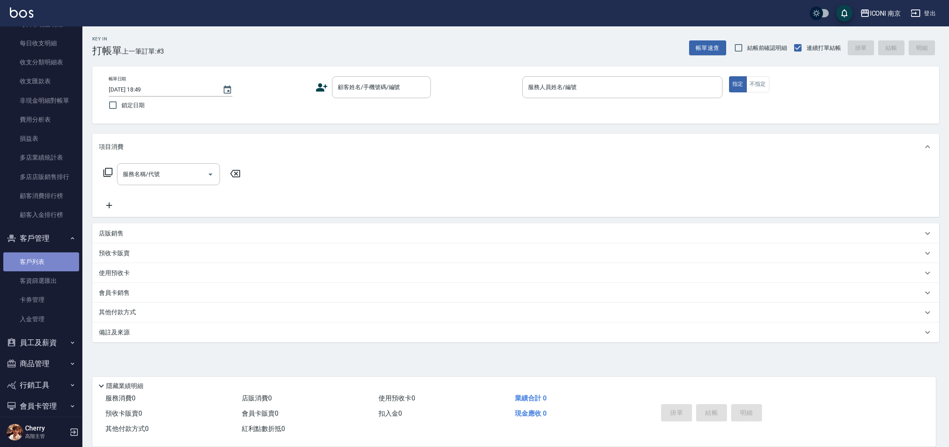
click at [53, 265] on link "客戶列表" at bounding box center [41, 261] width 76 height 19
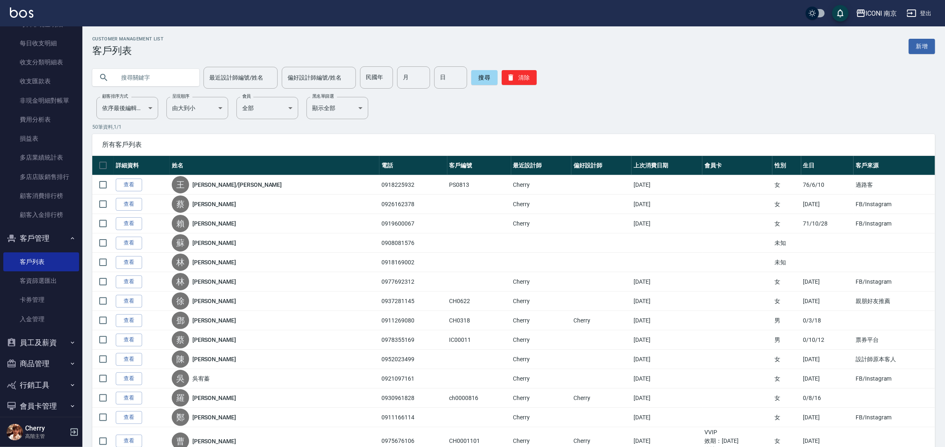
drag, startPoint x: 129, startPoint y: 188, endPoint x: 221, endPoint y: 121, distance: 113.5
click at [130, 188] on link "查看" at bounding box center [129, 184] width 26 height 13
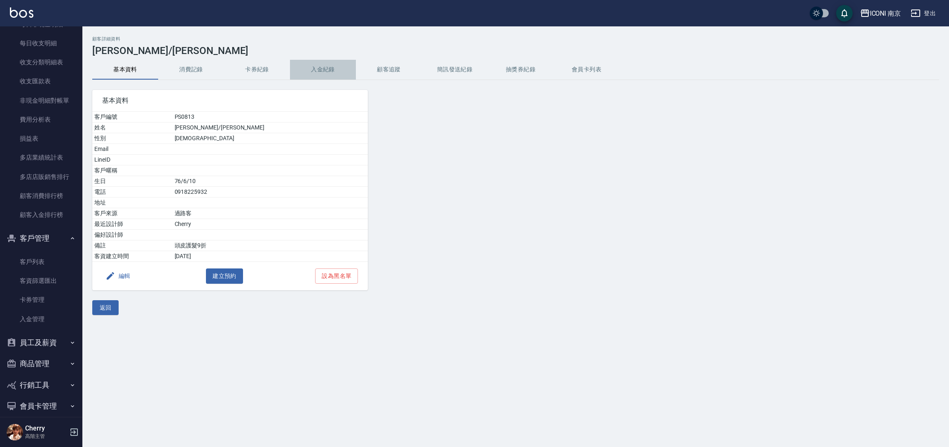
click at [315, 70] on button "入金紀錄" at bounding box center [323, 70] width 66 height 20
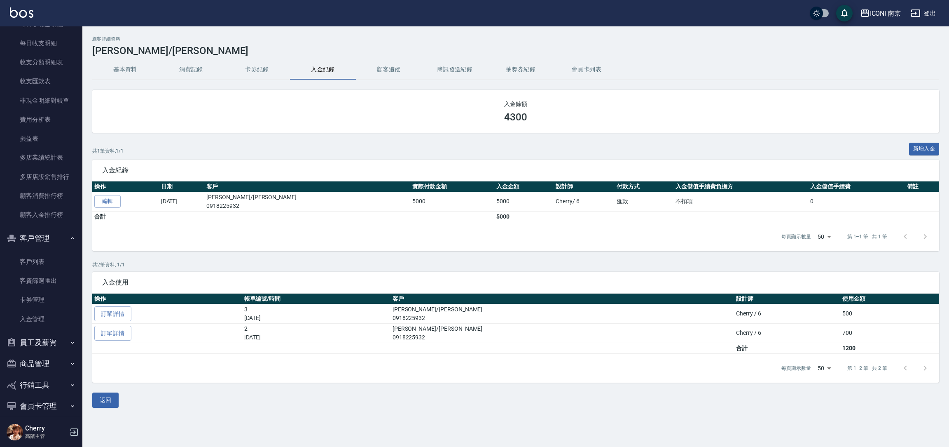
click at [130, 67] on button "基本資料" at bounding box center [125, 70] width 66 height 20
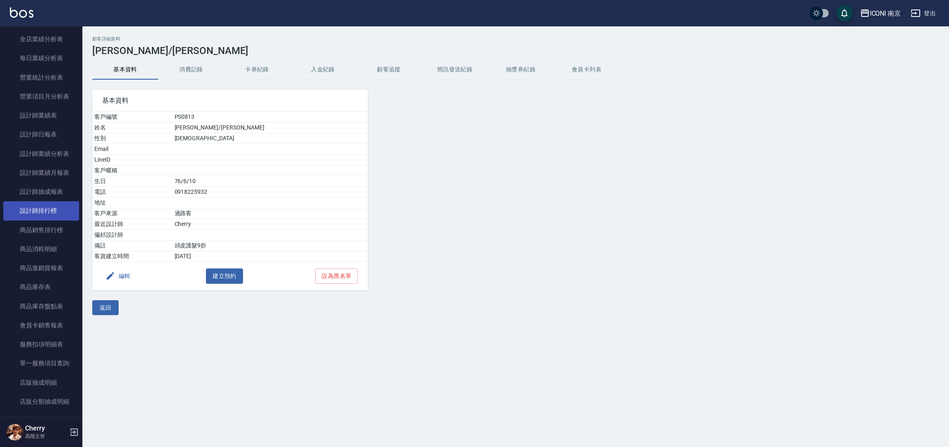
scroll to position [494, 0]
click at [44, 206] on link "設計師排行榜" at bounding box center [41, 208] width 76 height 19
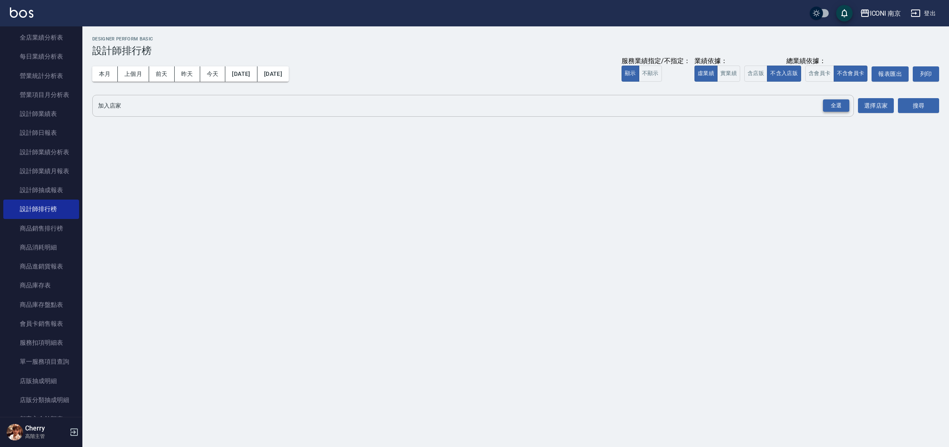
drag, startPoint x: 834, startPoint y: 106, endPoint x: 871, endPoint y: 104, distance: 36.7
click at [835, 106] on div "全選" at bounding box center [836, 105] width 26 height 13
click at [907, 99] on button "搜尋" at bounding box center [918, 105] width 41 height 15
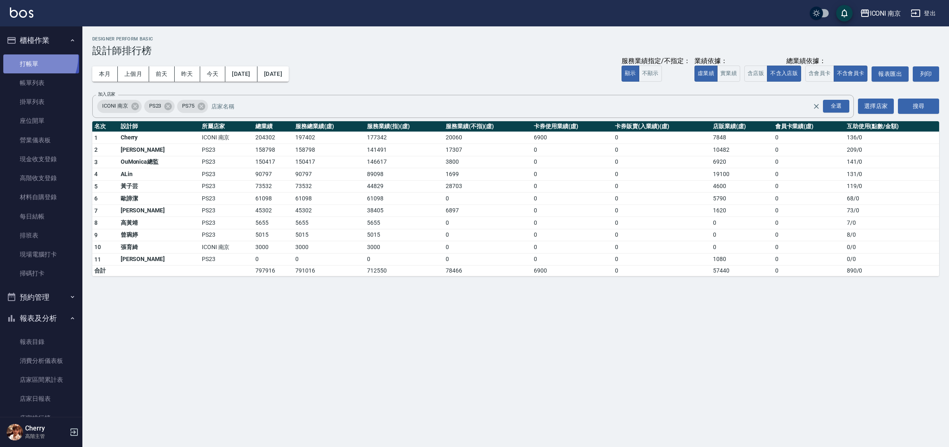
click at [28, 56] on link "打帳單" at bounding box center [41, 63] width 76 height 19
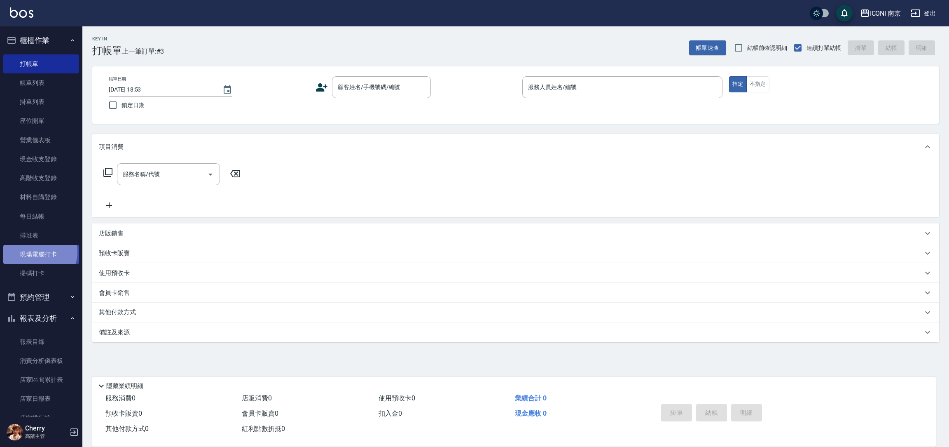
click at [34, 251] on link "現場電腦打卡" at bounding box center [41, 254] width 76 height 19
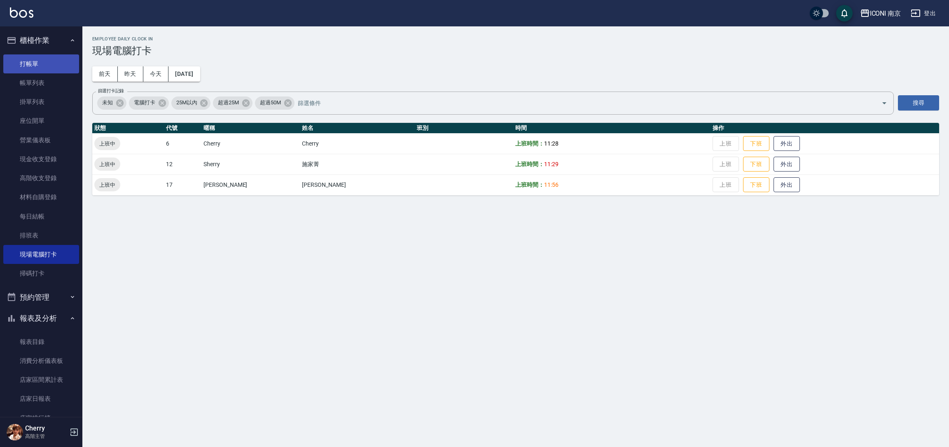
click at [33, 65] on link "打帳單" at bounding box center [41, 63] width 76 height 19
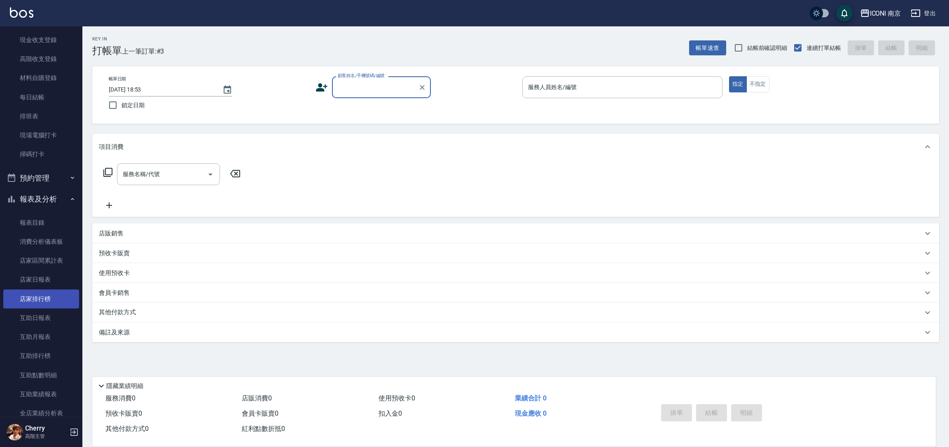
scroll to position [124, 0]
click at [860, 18] on icon "button" at bounding box center [865, 13] width 10 height 10
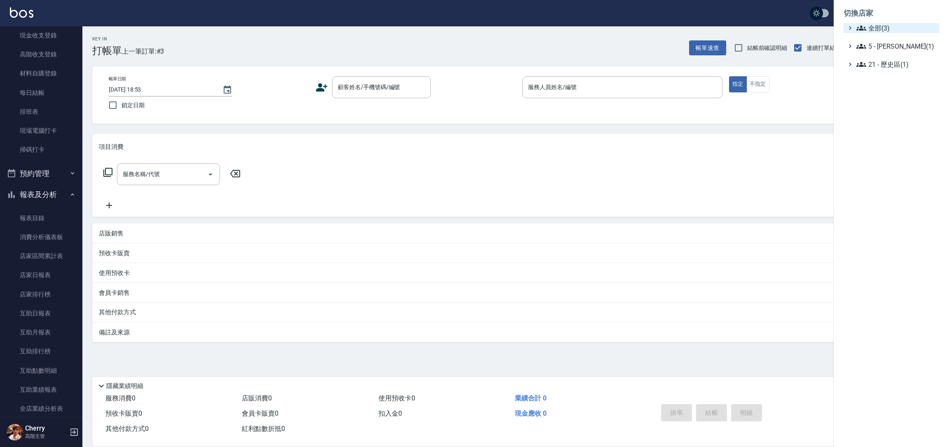
click at [866, 29] on icon at bounding box center [862, 28] width 10 height 5
click at [872, 49] on span "PS23" at bounding box center [895, 52] width 81 height 10
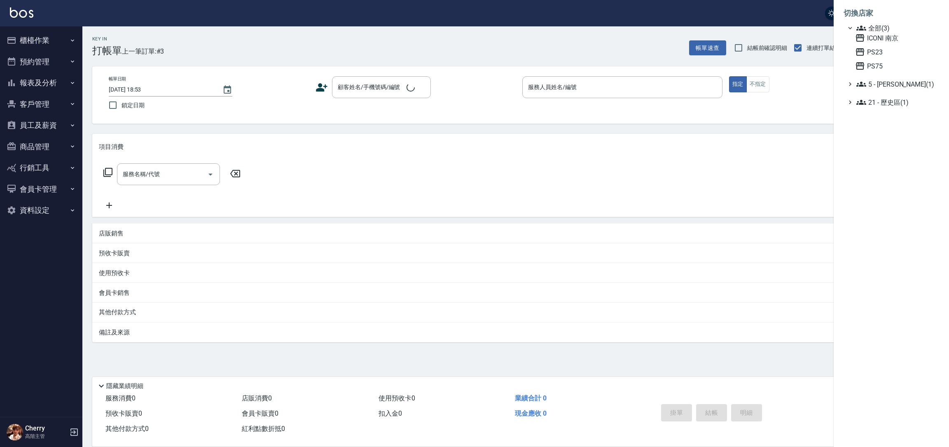
scroll to position [0, 0]
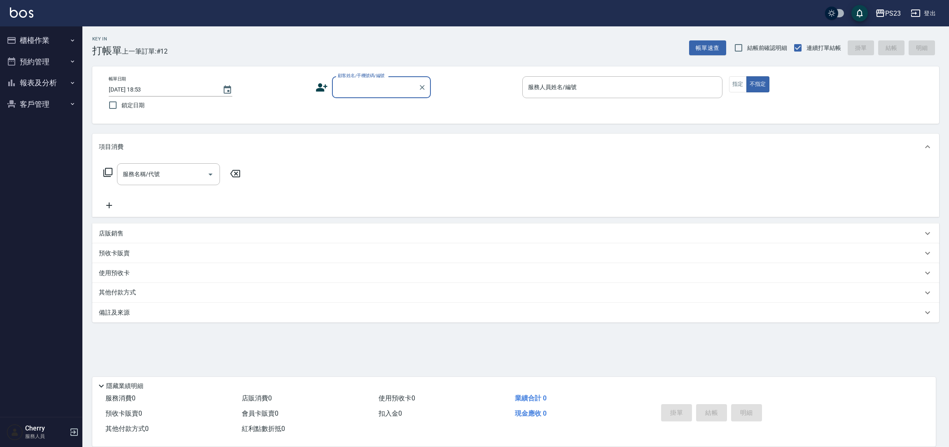
click at [49, 87] on button "報表及分析" at bounding box center [41, 82] width 76 height 21
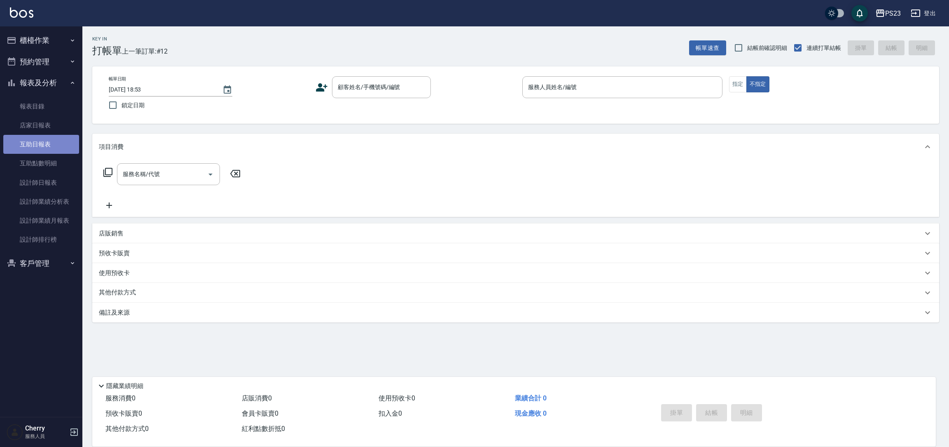
click at [65, 149] on link "互助日報表" at bounding box center [41, 144] width 76 height 19
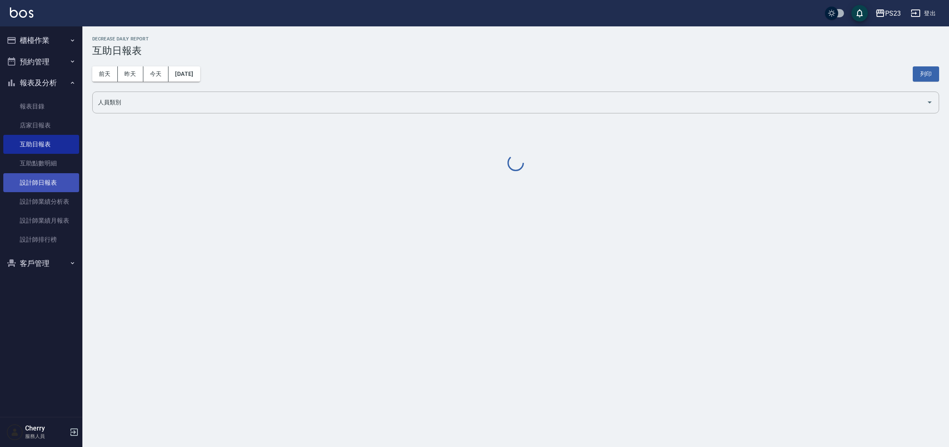
click at [49, 182] on link "設計師日報表" at bounding box center [41, 182] width 76 height 19
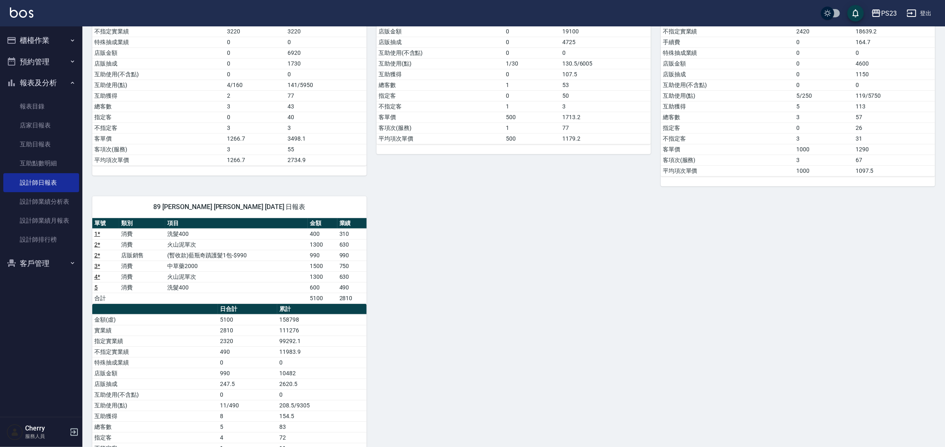
scroll to position [185, 0]
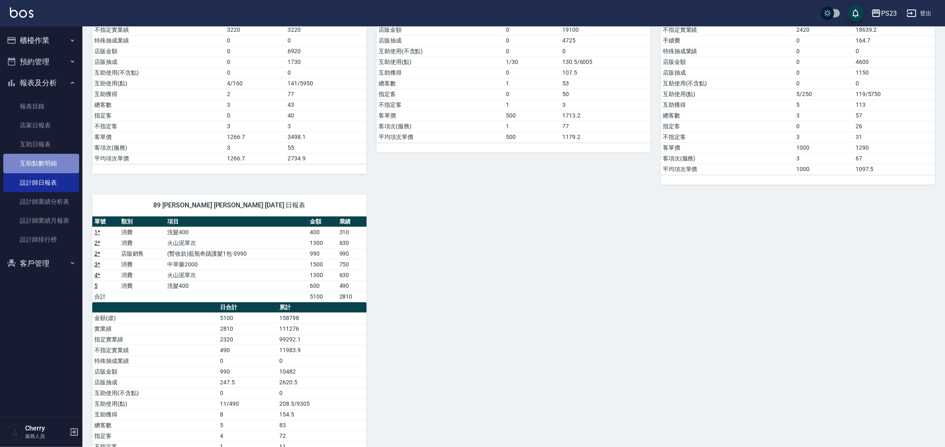
click at [31, 162] on link "互助點數明細" at bounding box center [41, 163] width 76 height 19
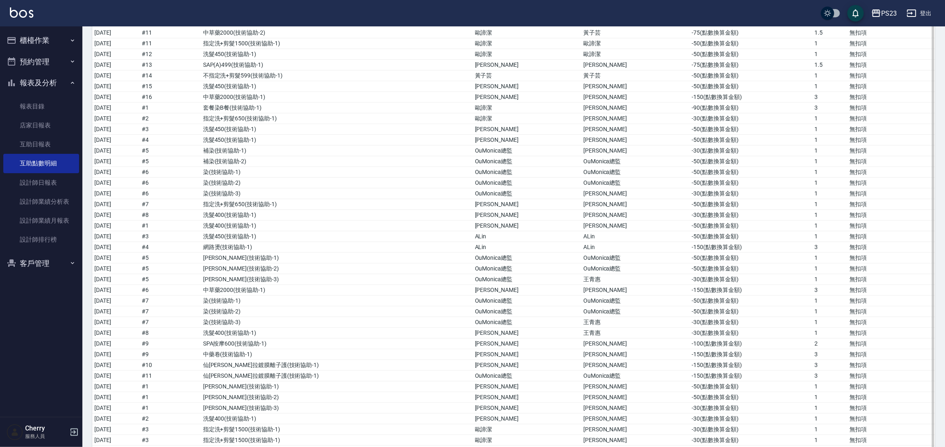
scroll to position [494, 0]
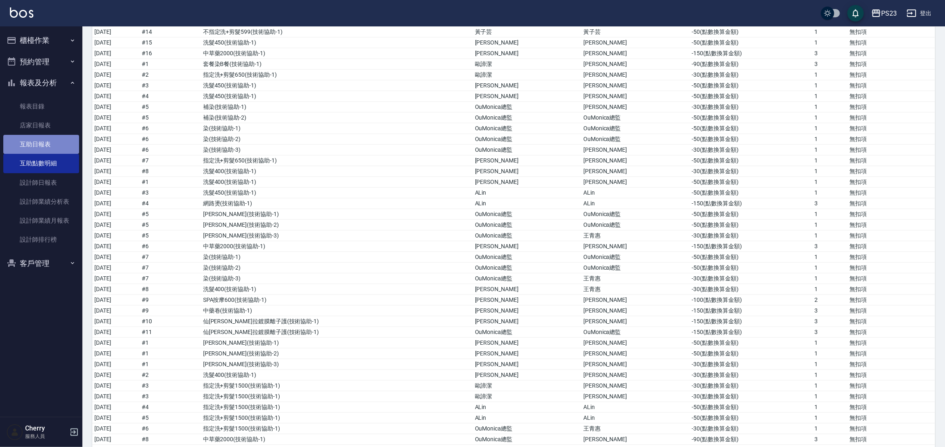
click at [51, 146] on link "互助日報表" at bounding box center [41, 144] width 76 height 19
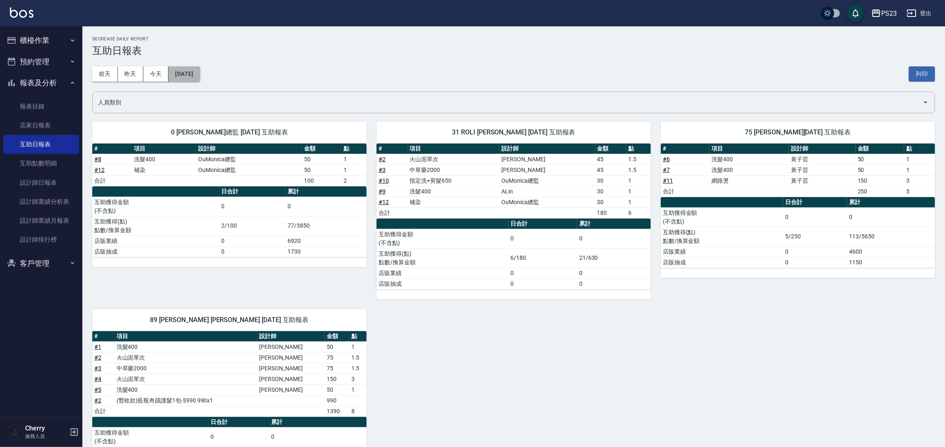
click at [200, 73] on button "2025/09/22" at bounding box center [184, 73] width 31 height 15
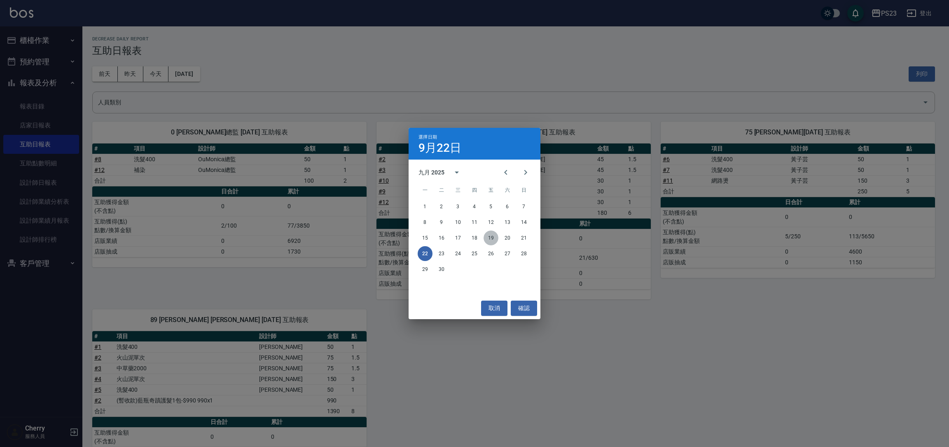
click at [495, 238] on button "19" at bounding box center [491, 237] width 15 height 15
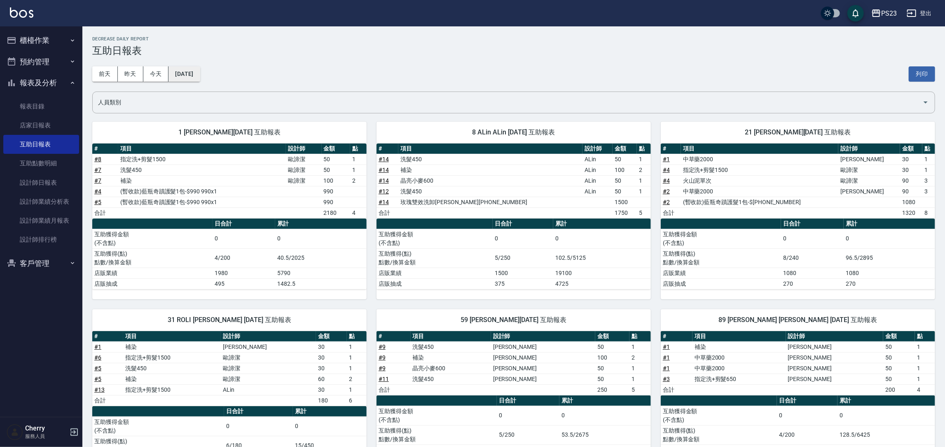
click at [189, 66] on button "2025/09/19" at bounding box center [184, 73] width 31 height 15
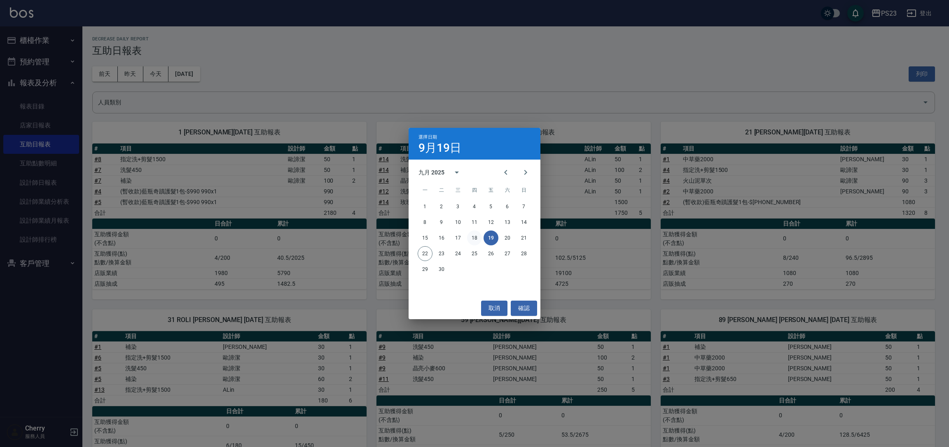
click at [475, 241] on button "18" at bounding box center [474, 237] width 15 height 15
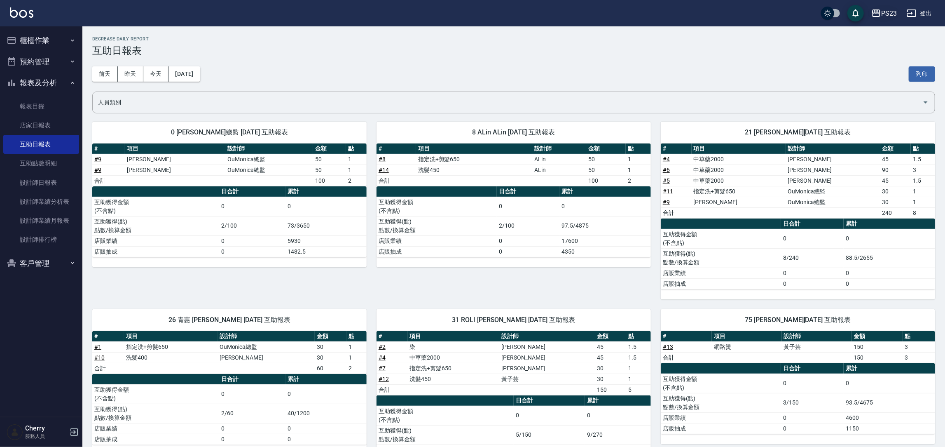
click at [881, 17] on icon "button" at bounding box center [876, 13] width 10 height 10
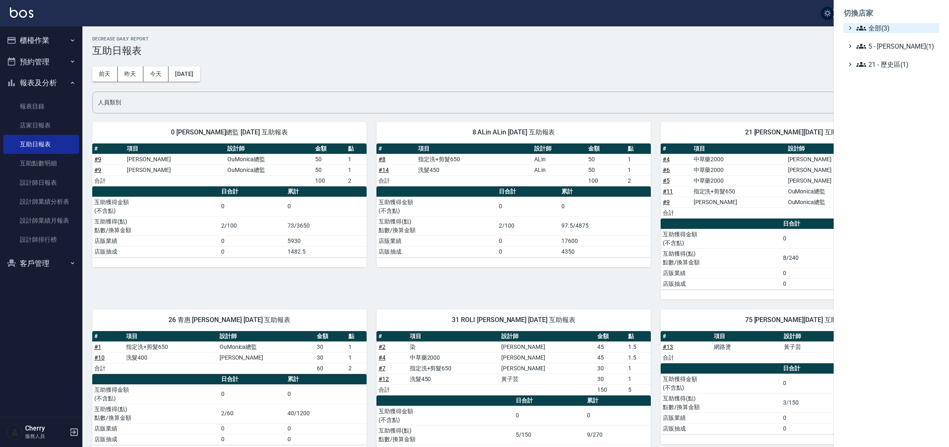
drag, startPoint x: 864, startPoint y: 27, endPoint x: 872, endPoint y: 27, distance: 8.2
click at [866, 27] on icon at bounding box center [862, 28] width 10 height 10
click at [879, 39] on span "ICONI 南京" at bounding box center [895, 38] width 81 height 10
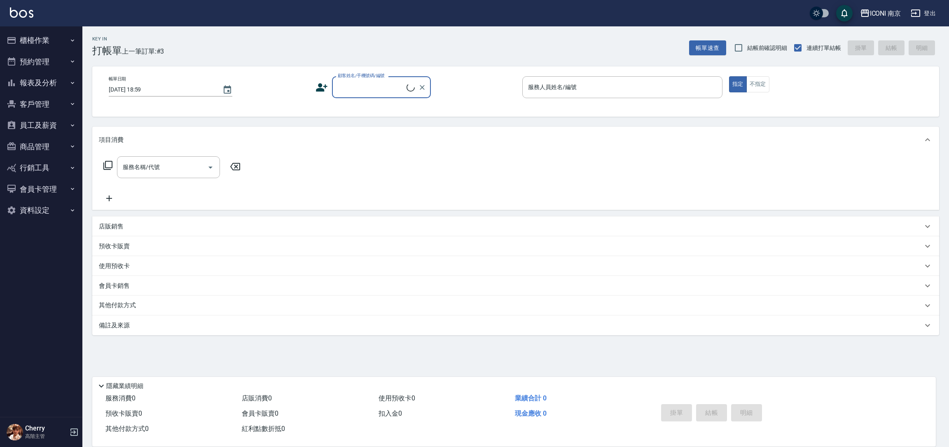
click at [929, 16] on button "登出" at bounding box center [924, 13] width 32 height 15
